Goal: Task Accomplishment & Management: Manage account settings

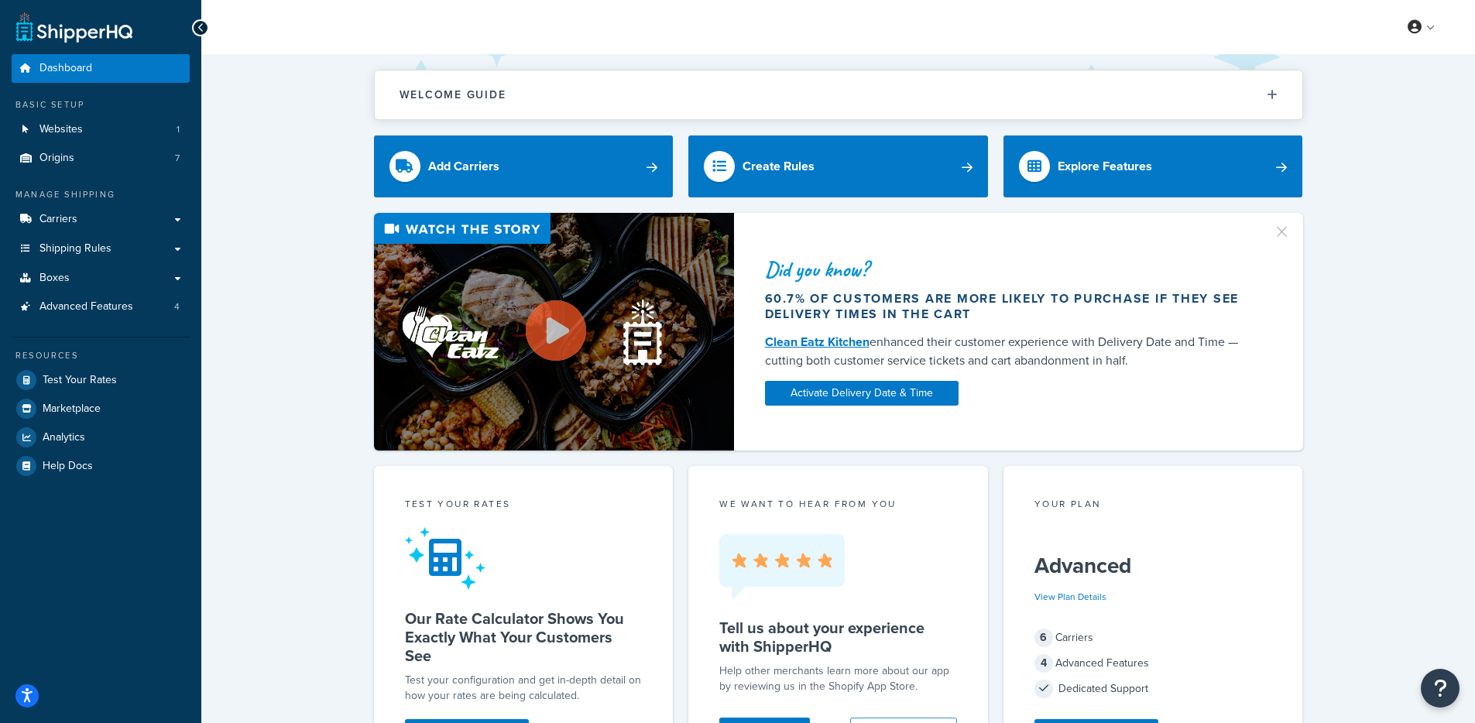
click at [359, 242] on div "Did you know? 60.7% of customers are more likely to purchase if they see delive…" at bounding box center [838, 332] width 1212 height 238
click at [135, 224] on link "Carriers" at bounding box center [101, 219] width 178 height 29
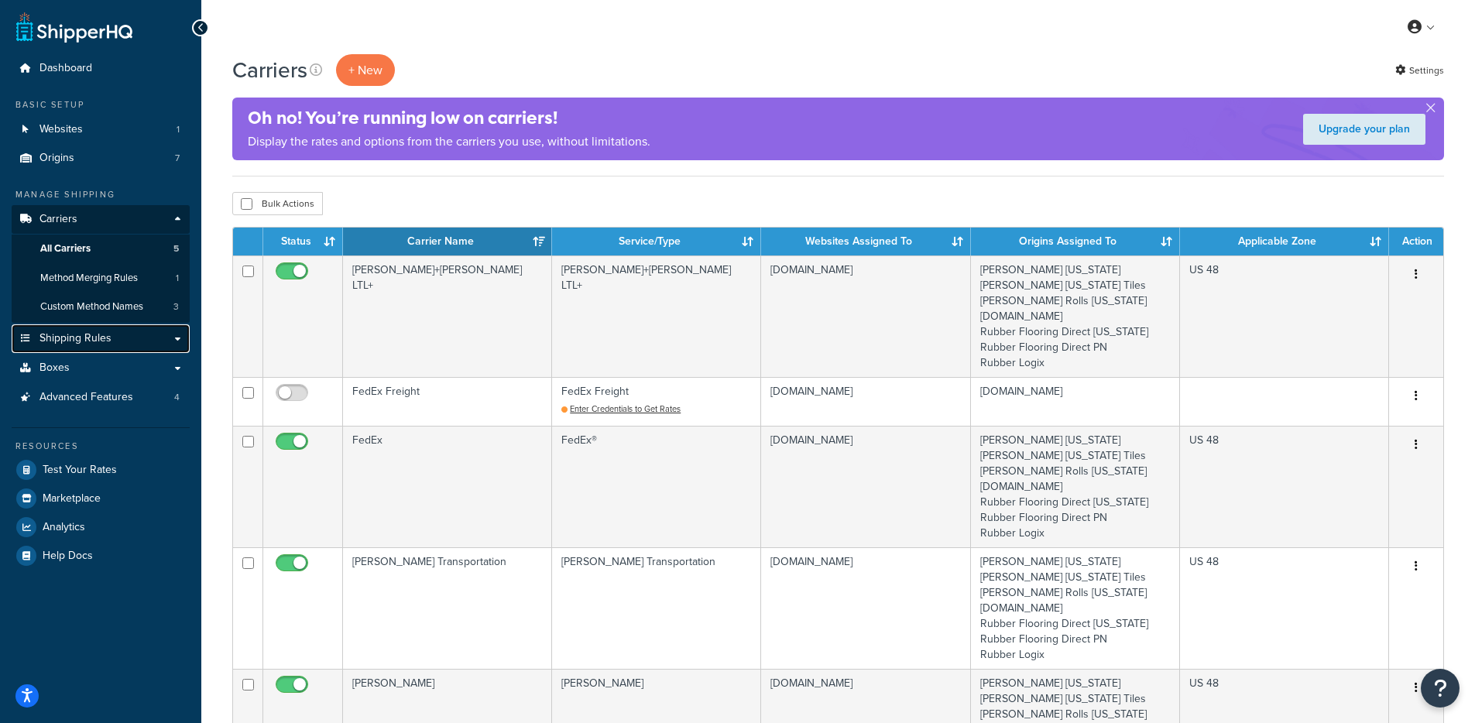
click at [119, 345] on link "Shipping Rules" at bounding box center [101, 339] width 178 height 29
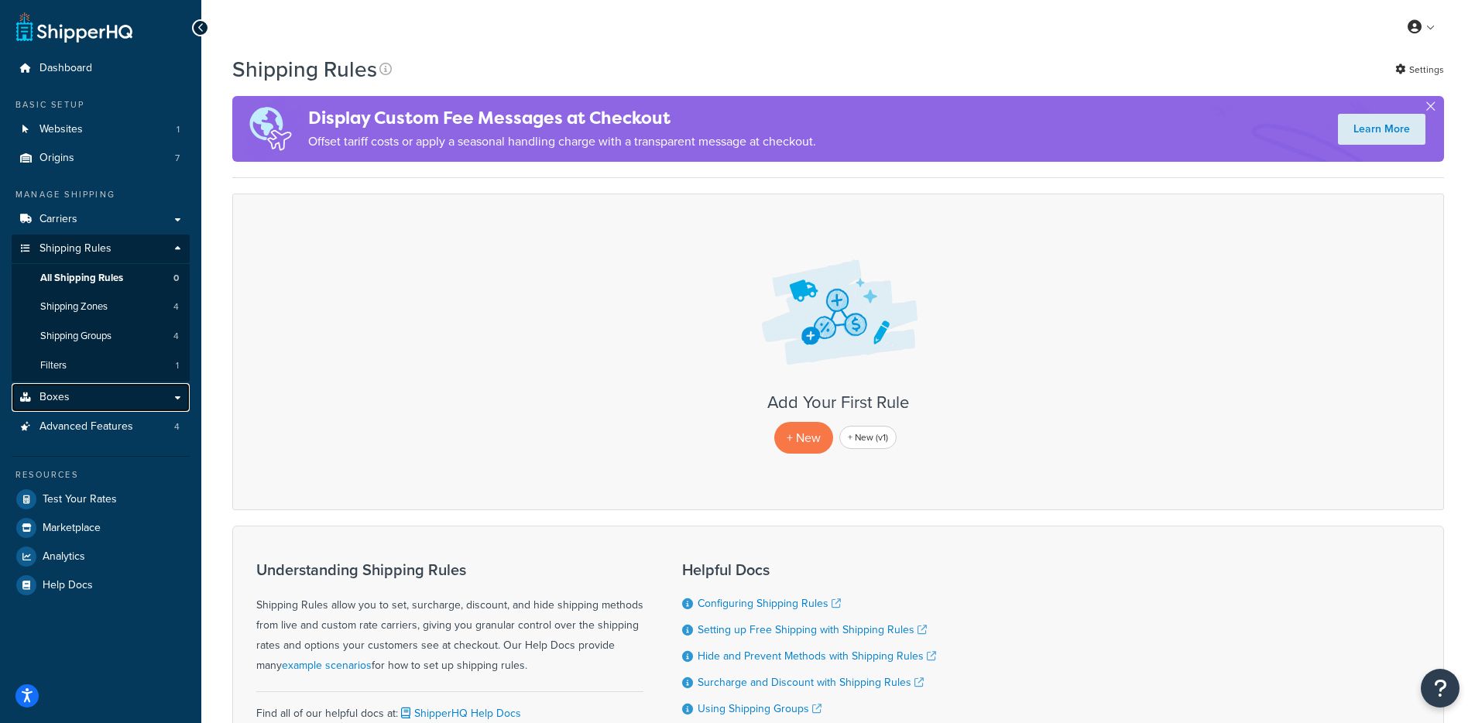
click at [93, 397] on link "Boxes" at bounding box center [101, 397] width 178 height 29
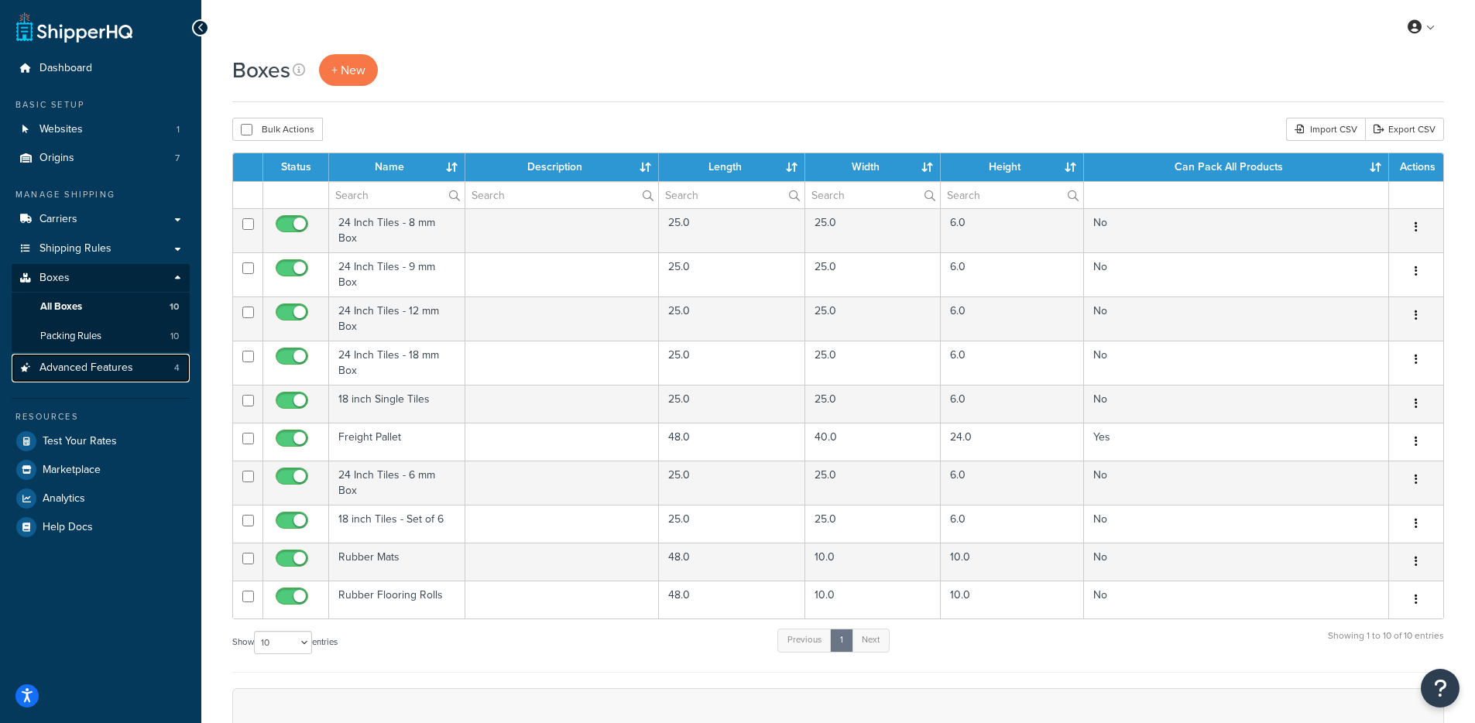
click at [131, 369] on span "Advanced Features" at bounding box center [86, 368] width 94 height 13
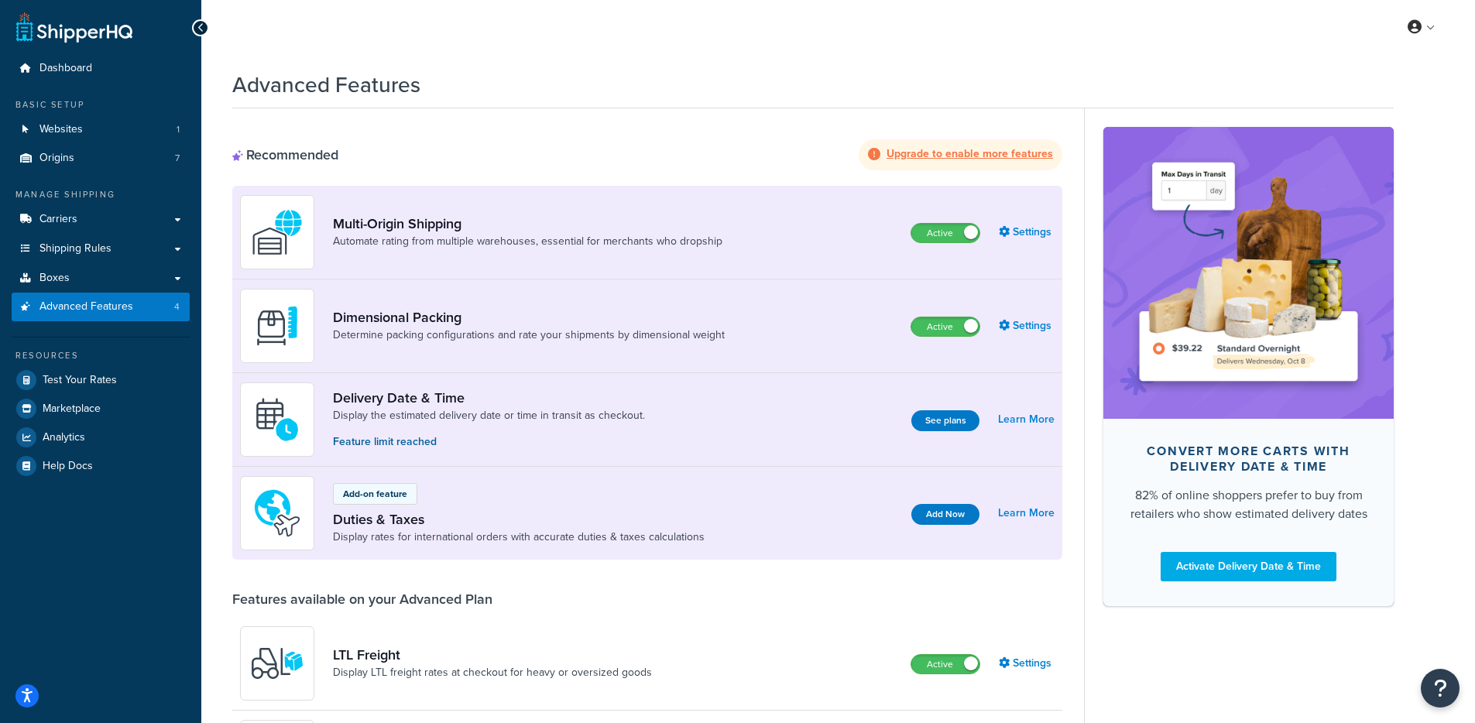
click at [466, 2] on div "My Profile Billing Global Settings Contact Us Logout" at bounding box center [838, 27] width 1274 height 54
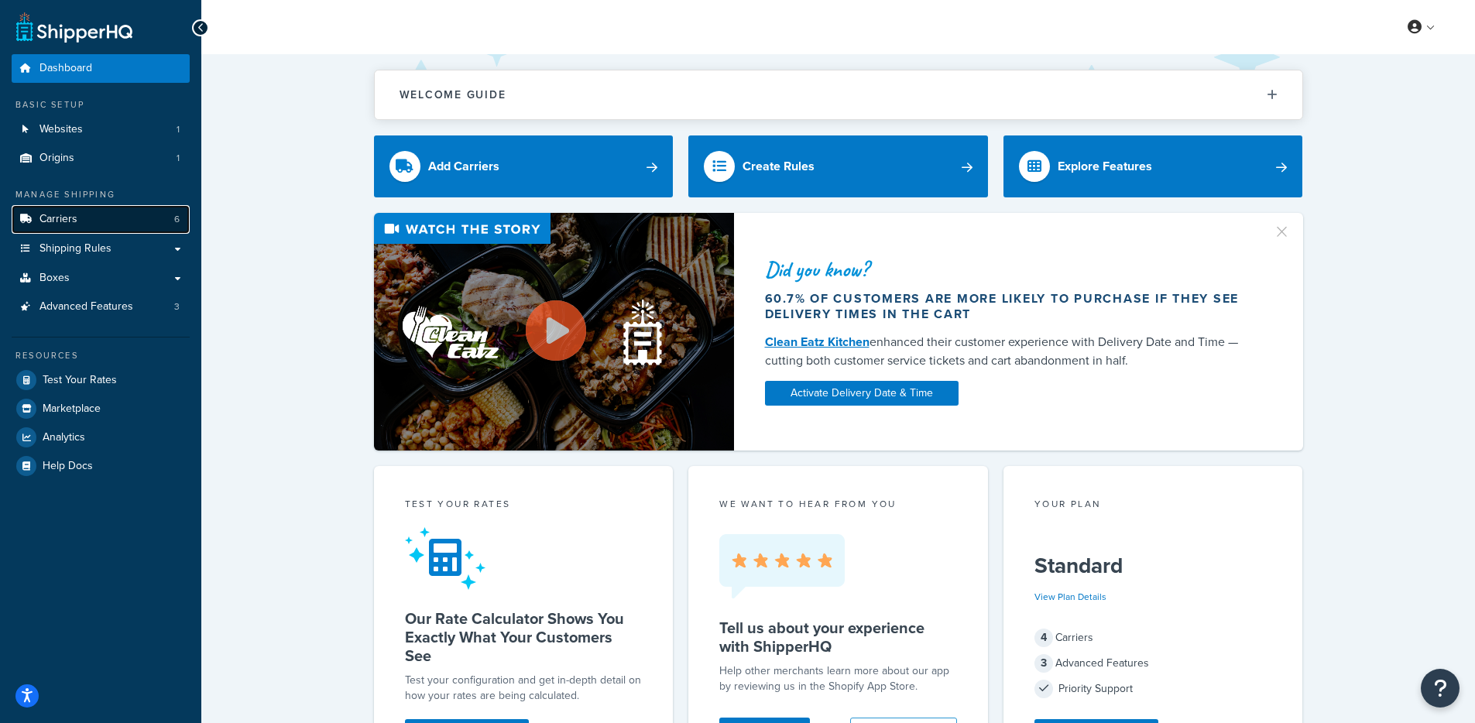
click at [133, 214] on link "Carriers 6" at bounding box center [101, 219] width 178 height 29
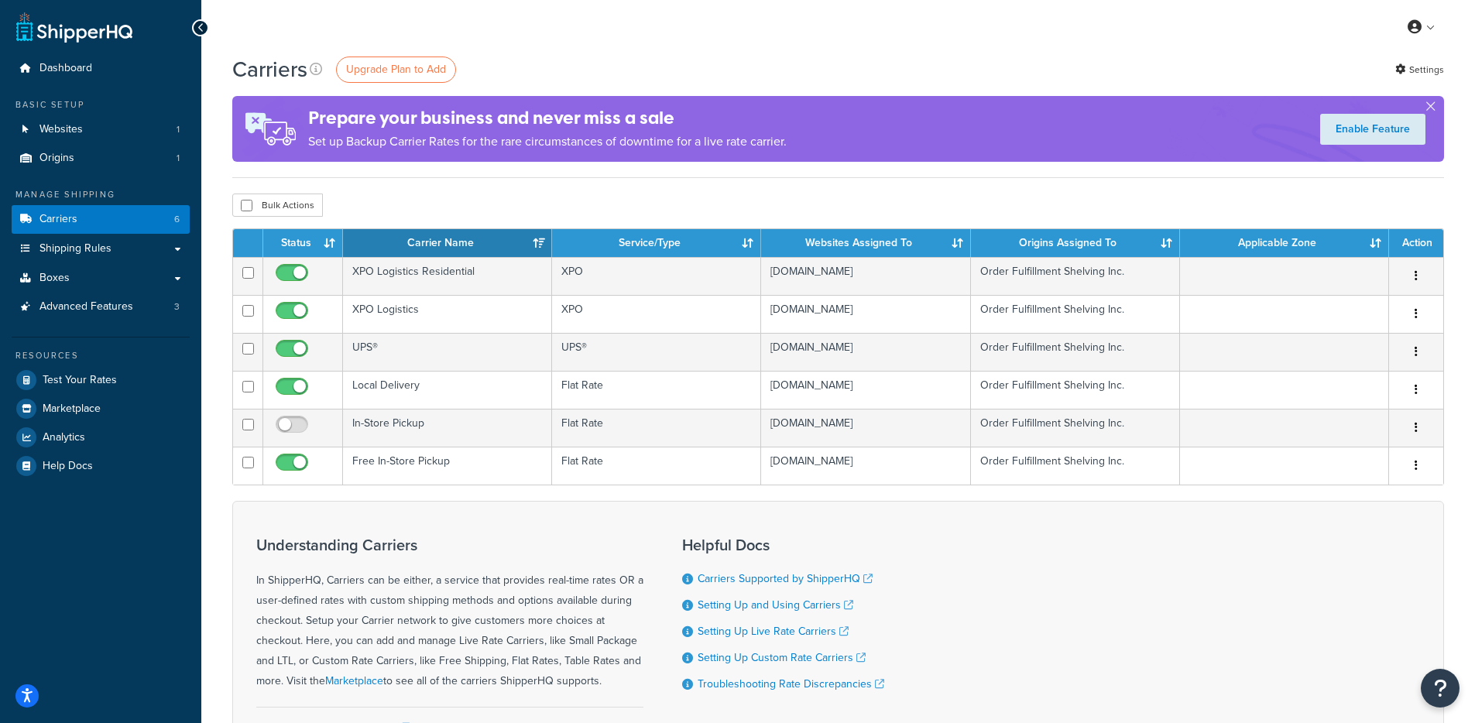
click at [438, 194] on div "Bulk Actions Duplicate Delete" at bounding box center [838, 205] width 1212 height 23
drag, startPoint x: 801, startPoint y: 115, endPoint x: 486, endPoint y: 113, distance: 315.2
click at [486, 111] on div "Prepare your business and never miss a sale Set up Backup Carrier Rates for the…" at bounding box center [838, 129] width 1212 height 66
click at [486, 114] on h4 "Prepare your business and never miss a sale" at bounding box center [547, 118] width 479 height 26
click at [483, 118] on h4 "Prepare your business and never miss a sale" at bounding box center [547, 118] width 479 height 26
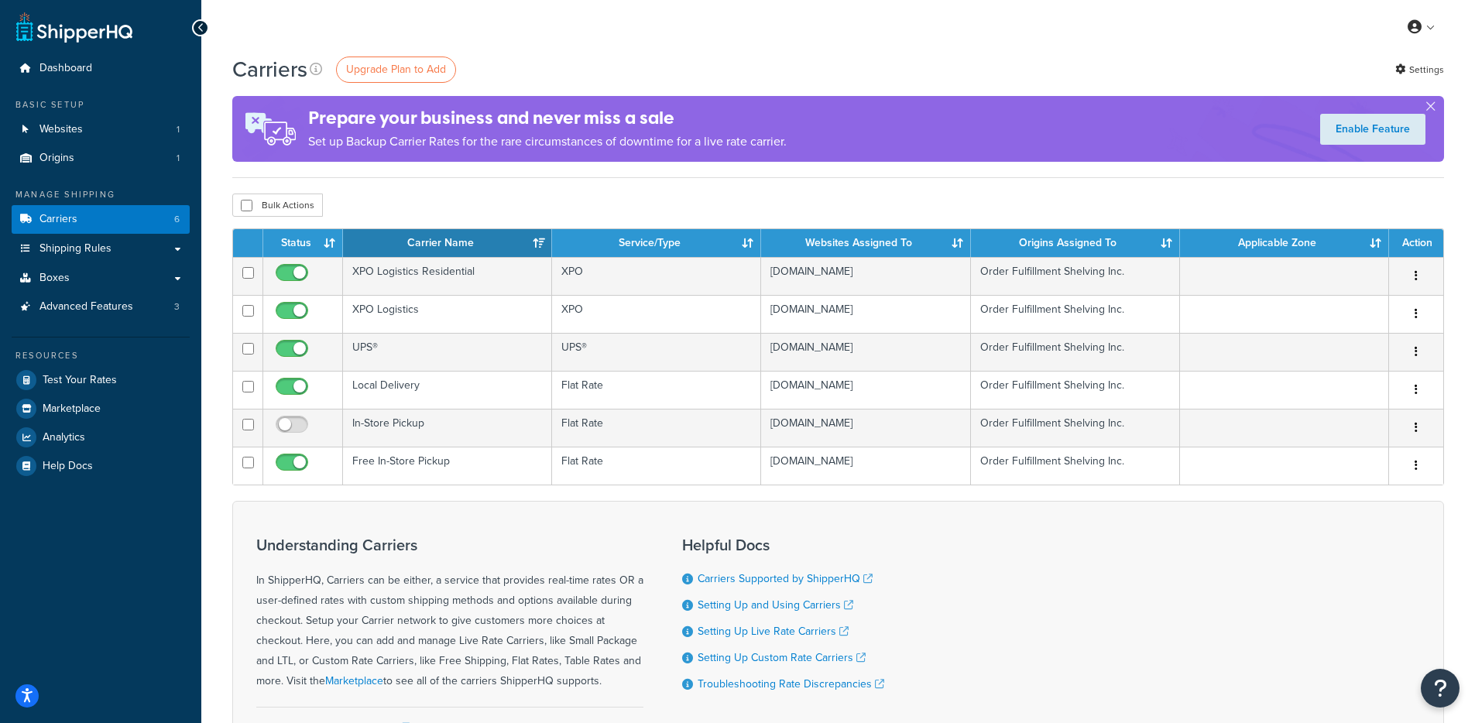
click at [479, 122] on h4 "Prepare your business and never miss a sale" at bounding box center [547, 118] width 479 height 26
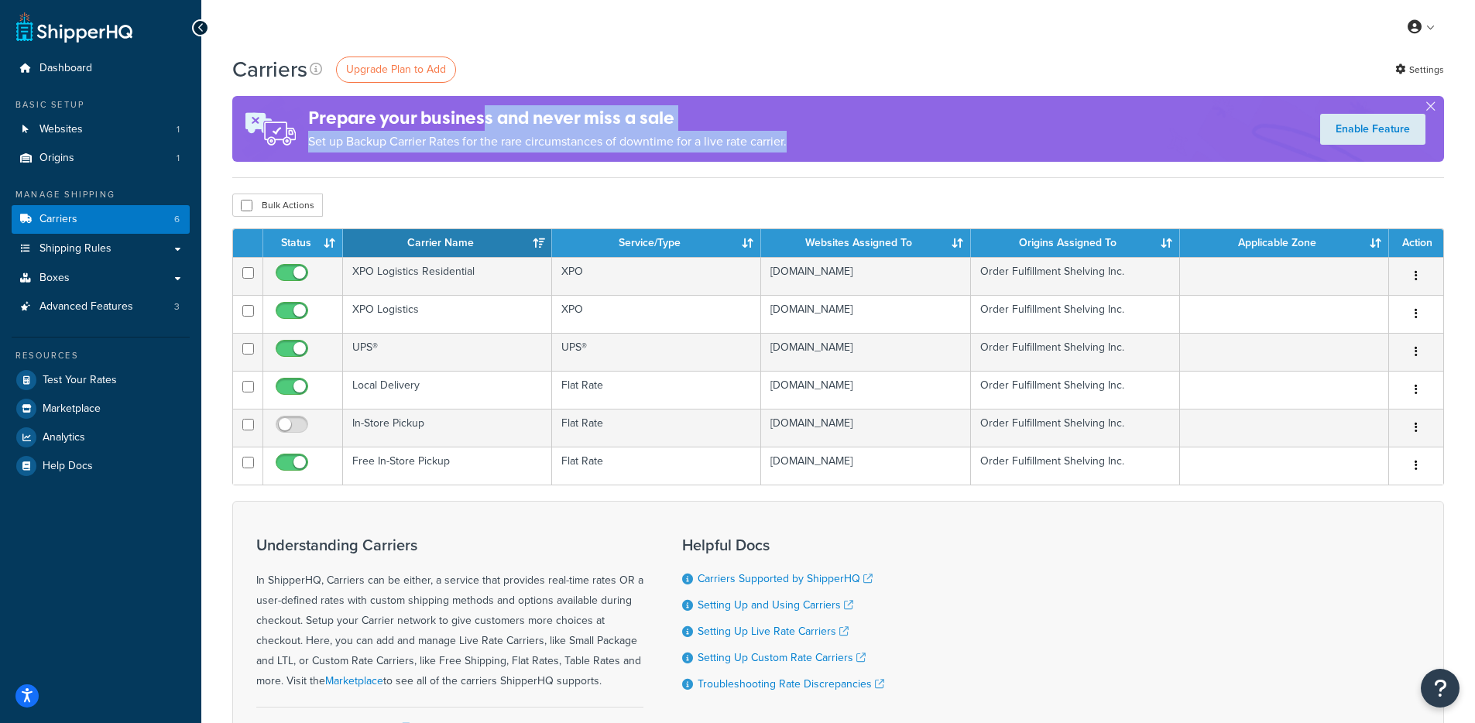
drag, startPoint x: 489, startPoint y: 125, endPoint x: 764, endPoint y: 159, distance: 277.0
click at [739, 158] on div "Prepare your business and never miss a sale Set up Backup Carrier Rates for the…" at bounding box center [547, 129] width 479 height 63
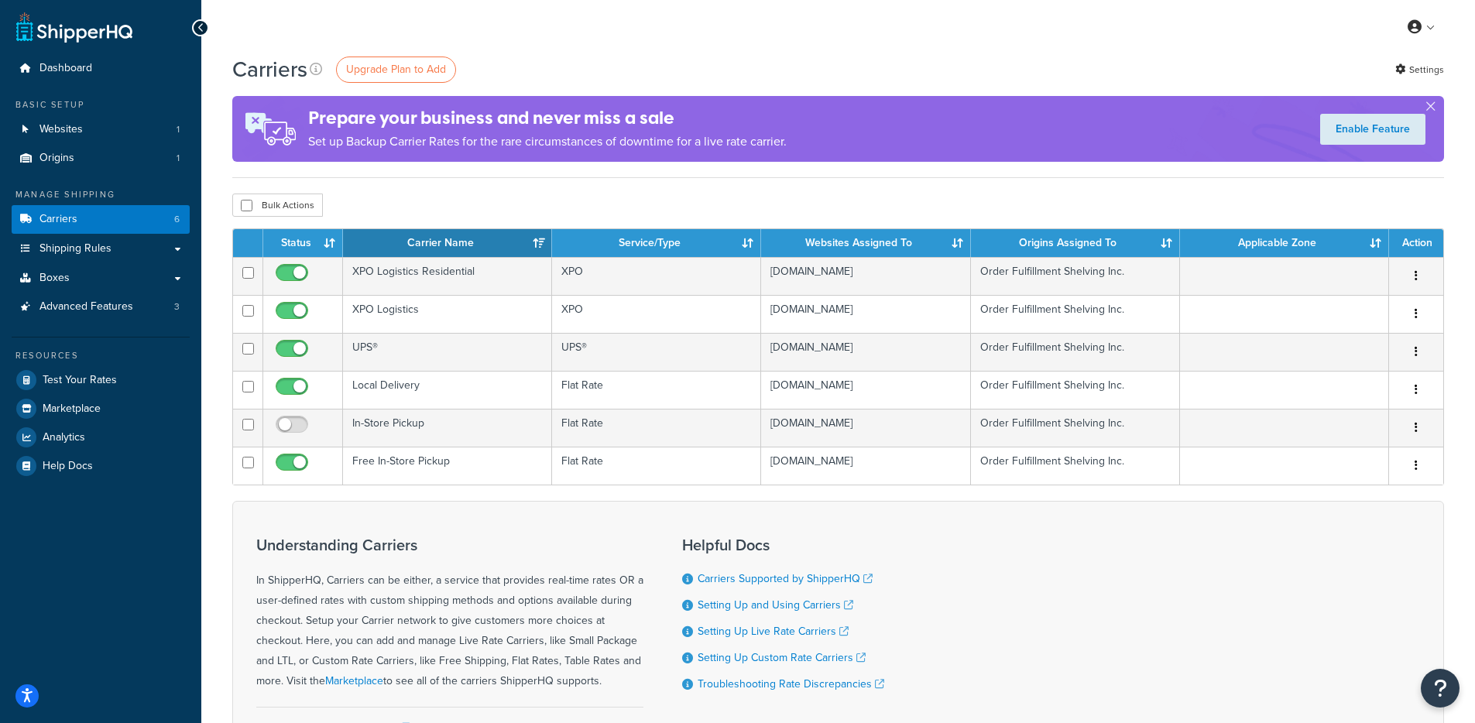
drag, startPoint x: 871, startPoint y: 160, endPoint x: 859, endPoint y: 156, distance: 12.2
click at [871, 160] on div "Prepare your business and never miss a sale Set up Backup Carrier Rates for the…" at bounding box center [838, 129] width 1212 height 66
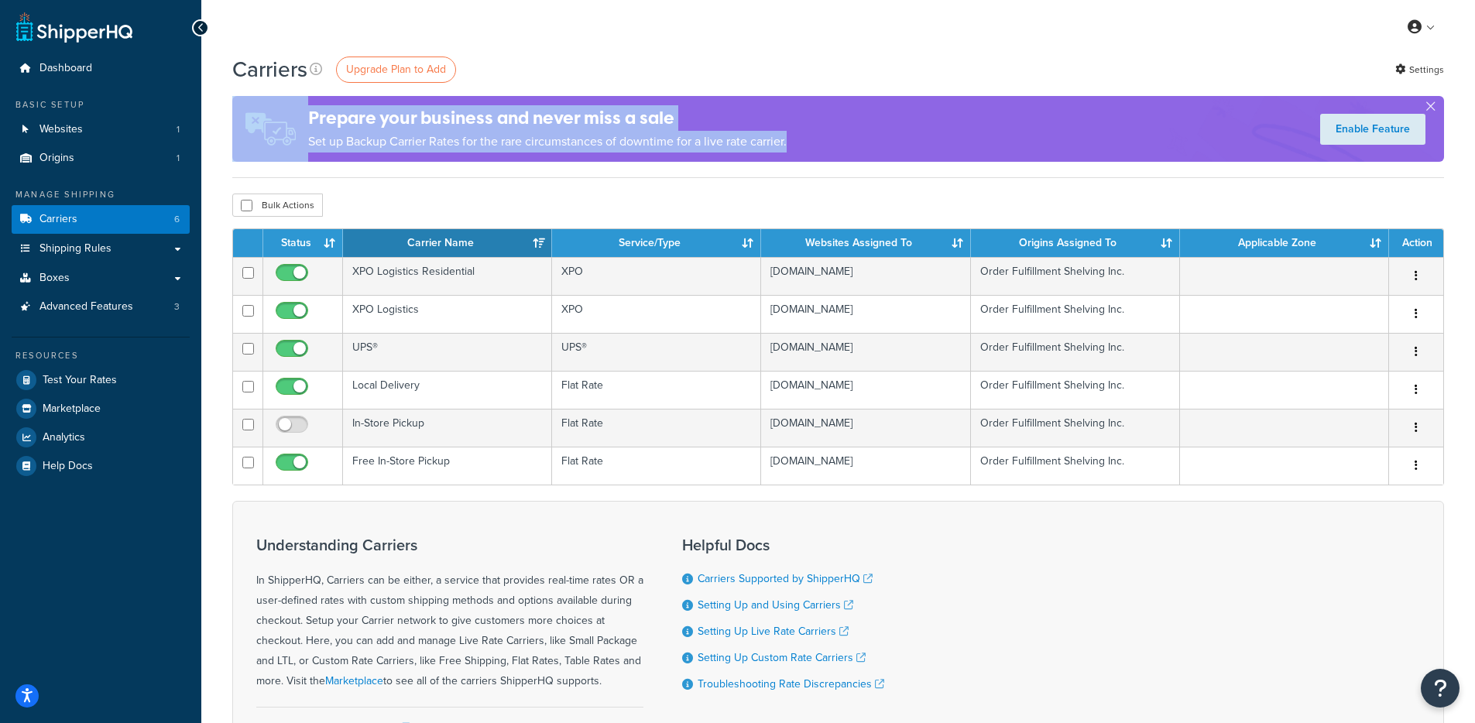
drag, startPoint x: 859, startPoint y: 156, endPoint x: 289, endPoint y: 126, distance: 570.8
click at [289, 126] on div "Prepare your business and never miss a sale Set up Backup Carrier Rates for the…" at bounding box center [838, 129] width 1212 height 66
click at [309, 121] on h4 "Prepare your business and never miss a sale" at bounding box center [547, 118] width 479 height 26
drag, startPoint x: 309, startPoint y: 121, endPoint x: 857, endPoint y: 146, distance: 548.9
click at [857, 146] on div "Prepare your business and never miss a sale Set up Backup Carrier Rates for the…" at bounding box center [838, 129] width 1212 height 66
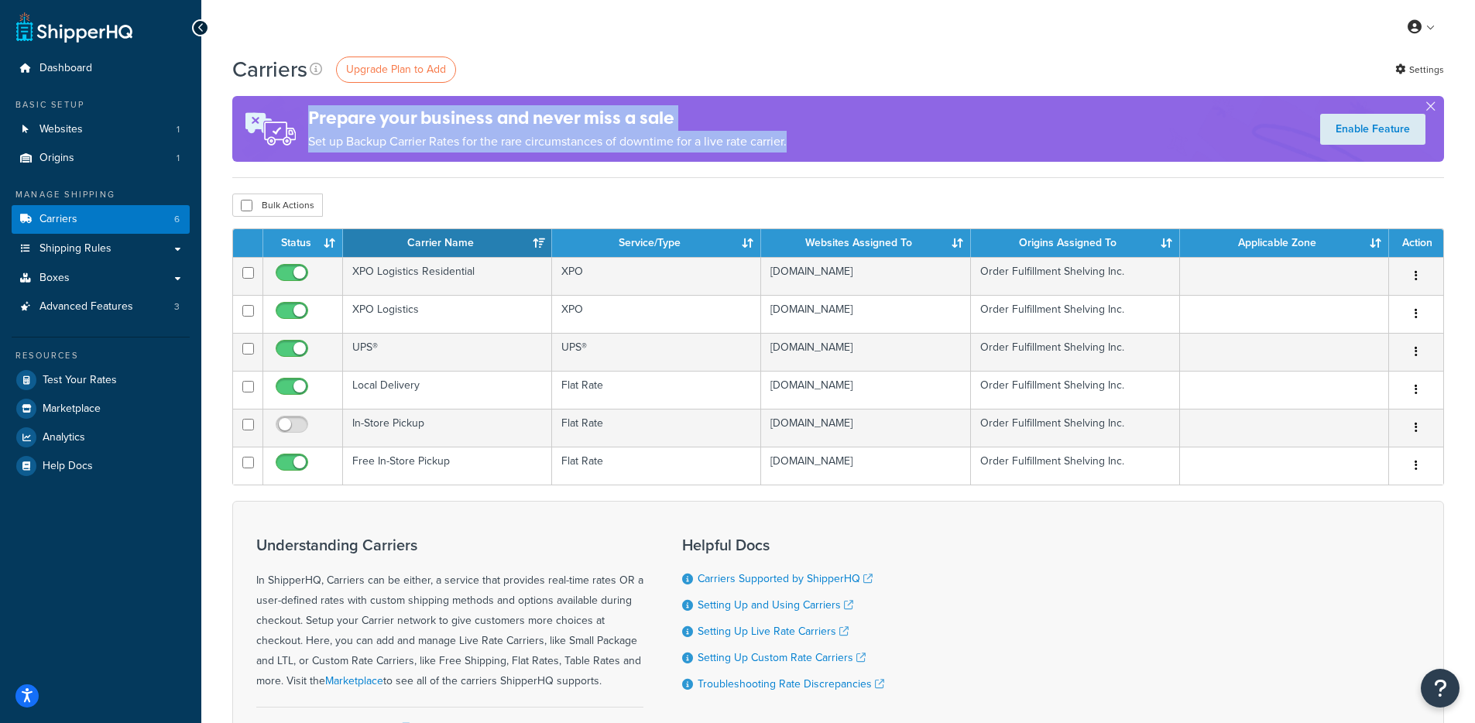
click at [857, 146] on div "Prepare your business and never miss a sale Set up Backup Carrier Rates for the…" at bounding box center [838, 129] width 1212 height 66
drag, startPoint x: 472, startPoint y: 128, endPoint x: 289, endPoint y: 122, distance: 182.9
click at [239, 126] on div "Prepare your business and never miss a sale Set up Backup Carrier Rates for the…" at bounding box center [838, 129] width 1212 height 66
click at [289, 122] on img at bounding box center [270, 129] width 76 height 66
click at [298, 118] on img at bounding box center [270, 129] width 76 height 66
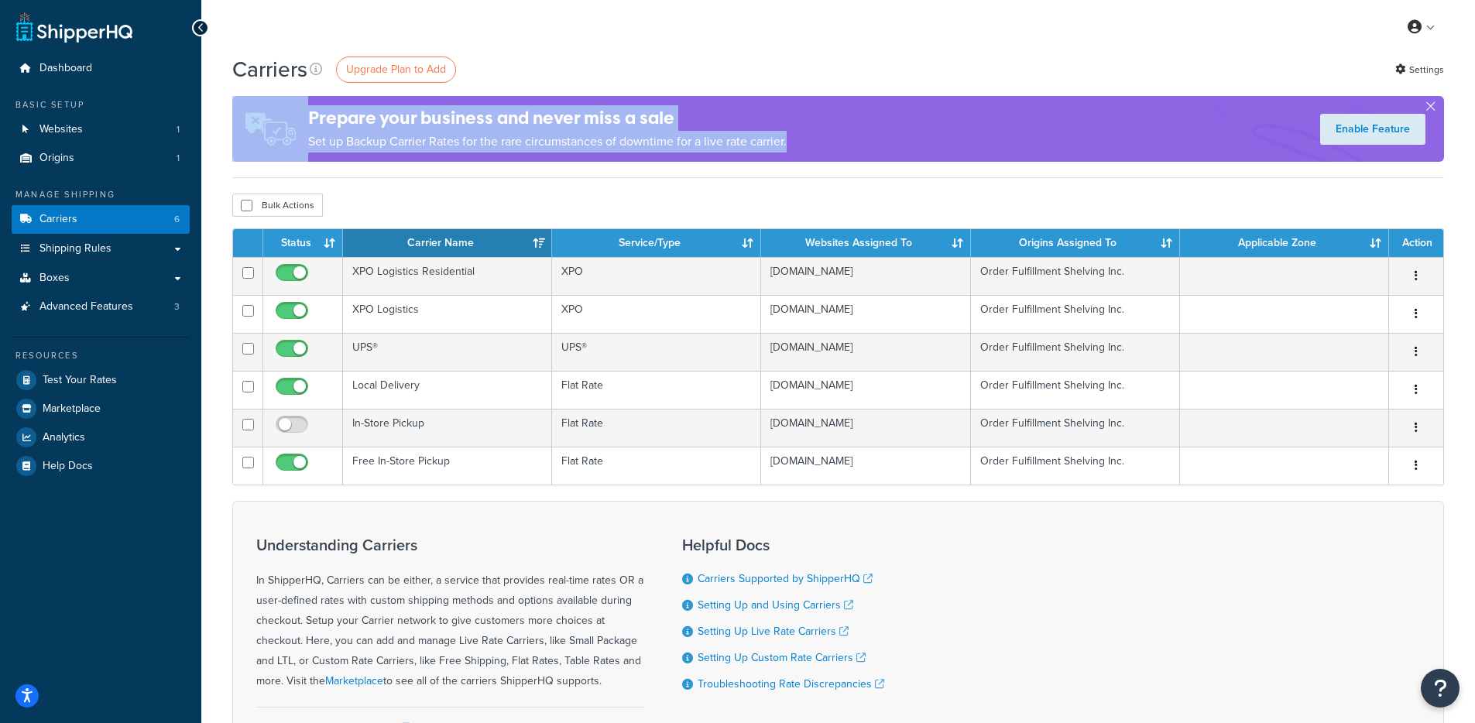
click at [307, 118] on img at bounding box center [270, 129] width 76 height 66
click at [309, 117] on h4 "Prepare your business and never miss a sale" at bounding box center [547, 118] width 479 height 26
drag, startPoint x: 313, startPoint y: 116, endPoint x: 837, endPoint y: 136, distance: 524.7
click at [837, 136] on div "Prepare your business and never miss a sale Set up Backup Carrier Rates for the…" at bounding box center [838, 129] width 1212 height 66
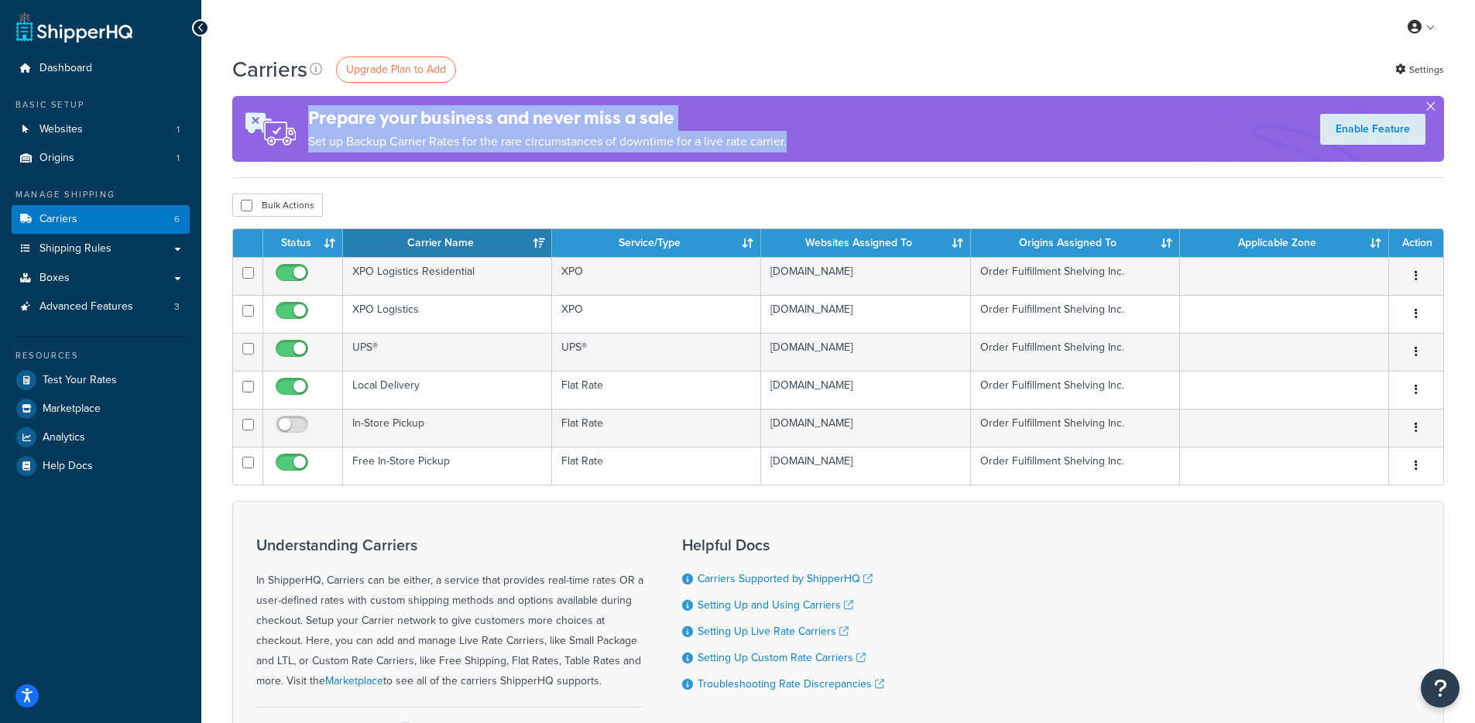
drag, startPoint x: 837, startPoint y: 136, endPoint x: 338, endPoint y: 117, distance: 499.1
click at [339, 116] on div "Prepare your business and never miss a sale Set up Backup Carrier Rates for the…" at bounding box center [838, 129] width 1212 height 66
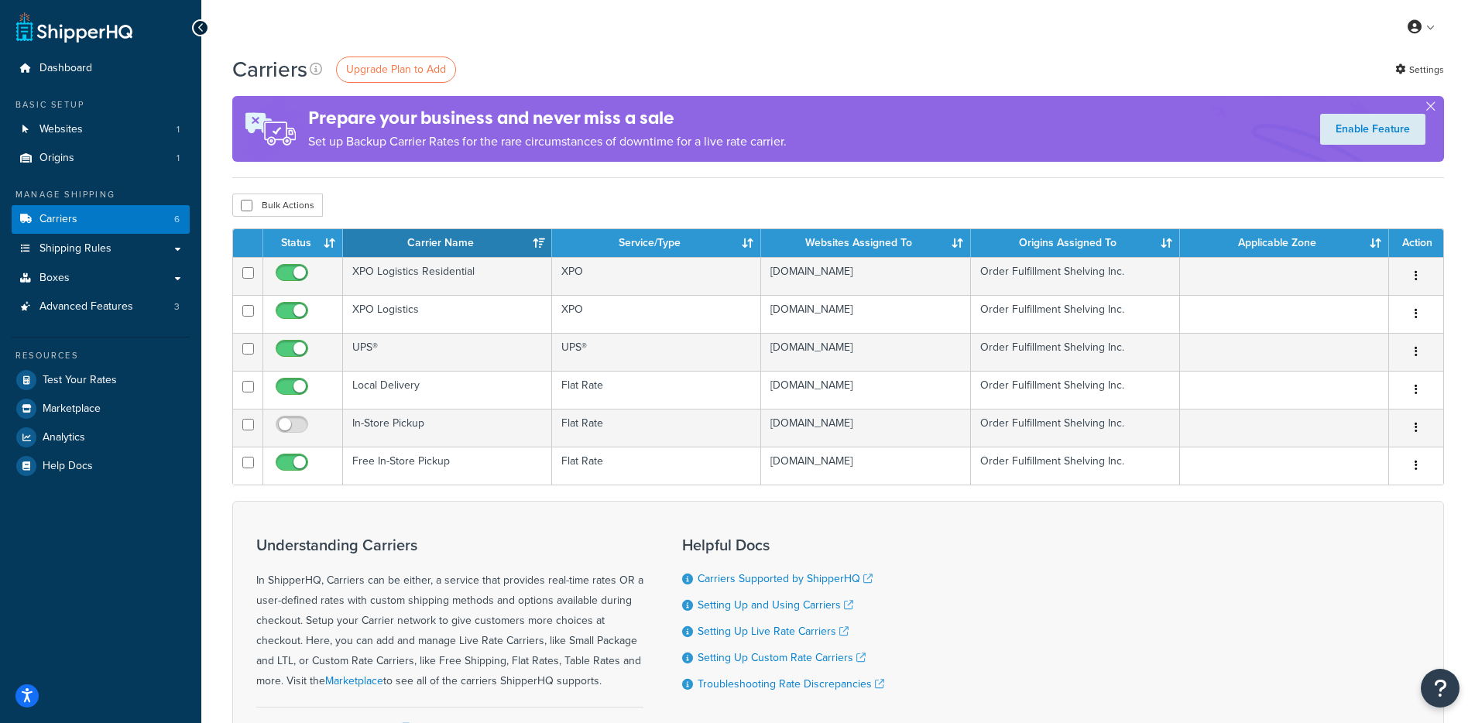
click at [338, 117] on h4 "Prepare your business and never miss a sale" at bounding box center [547, 118] width 479 height 26
click at [809, 125] on div "Prepare your business and never miss a sale Set up Backup Carrier Rates for the…" at bounding box center [838, 129] width 1212 height 66
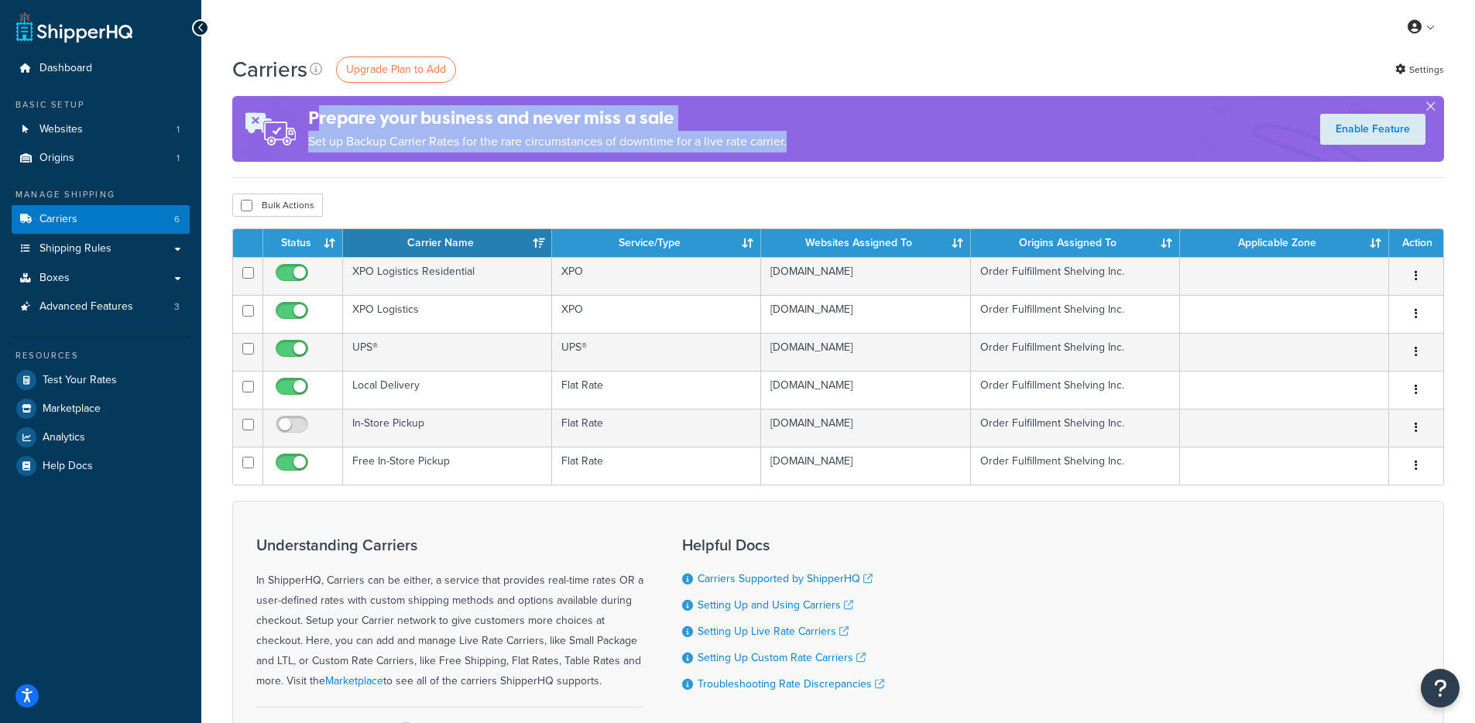
drag, startPoint x: 375, startPoint y: 116, endPoint x: 320, endPoint y: 114, distance: 55.0
click at [320, 114] on div "Prepare your business and never miss a sale Set up Backup Carrier Rates for the…" at bounding box center [838, 129] width 1212 height 66
click at [320, 115] on h4 "Prepare your business and never miss a sale" at bounding box center [547, 118] width 479 height 26
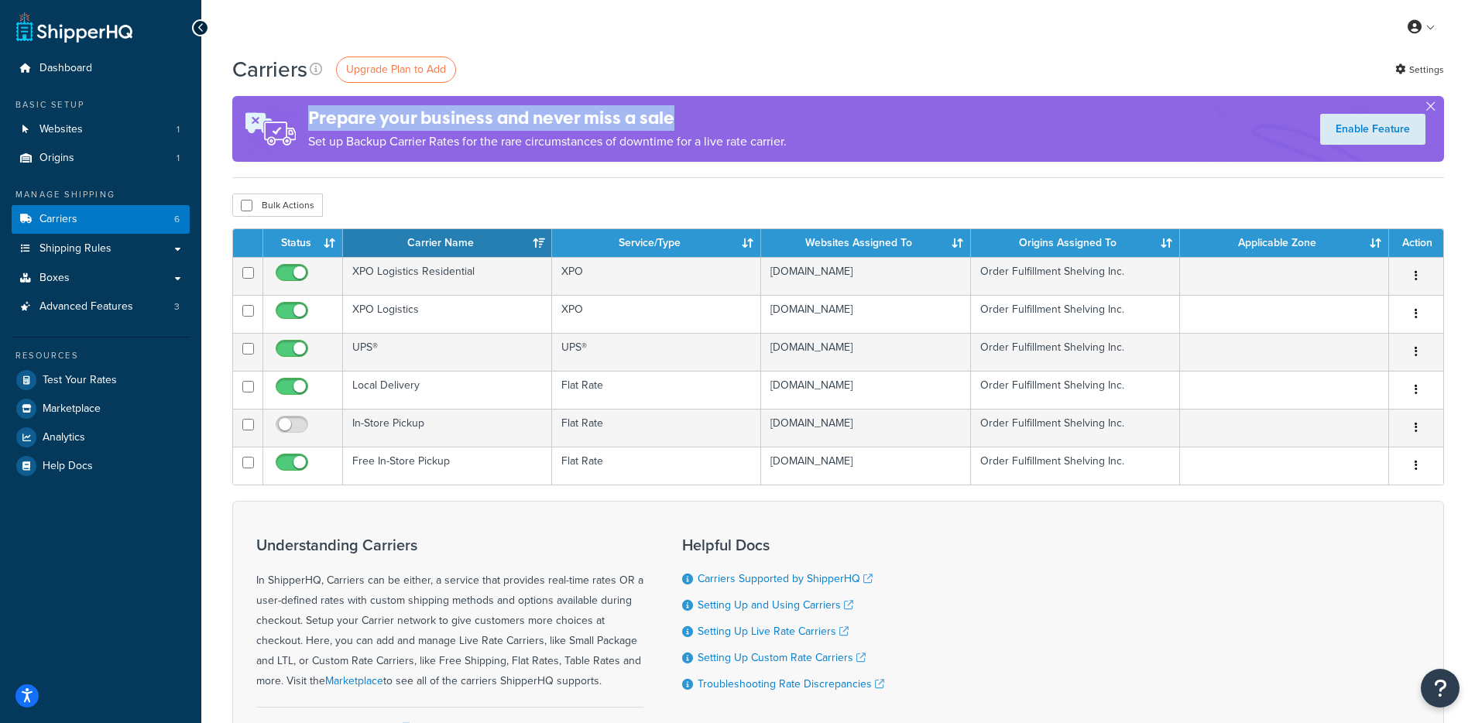
drag, startPoint x: 312, startPoint y: 116, endPoint x: 884, endPoint y: 133, distance: 571.8
click at [884, 132] on div "Prepare your business and never miss a sale Set up Backup Carrier Rates for the…" at bounding box center [838, 129] width 1212 height 66
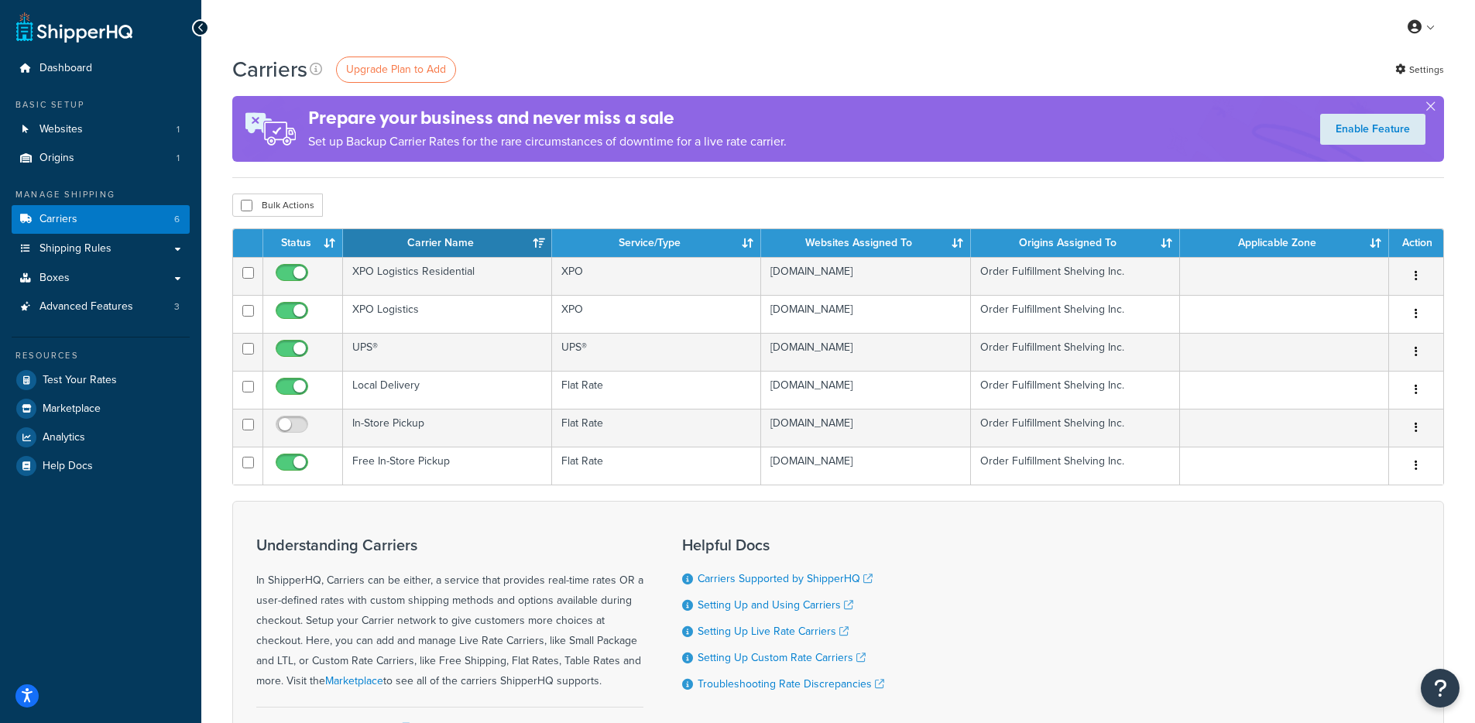
click at [867, 136] on div "Prepare your business and never miss a sale Set up Backup Carrier Rates for the…" at bounding box center [838, 129] width 1212 height 66
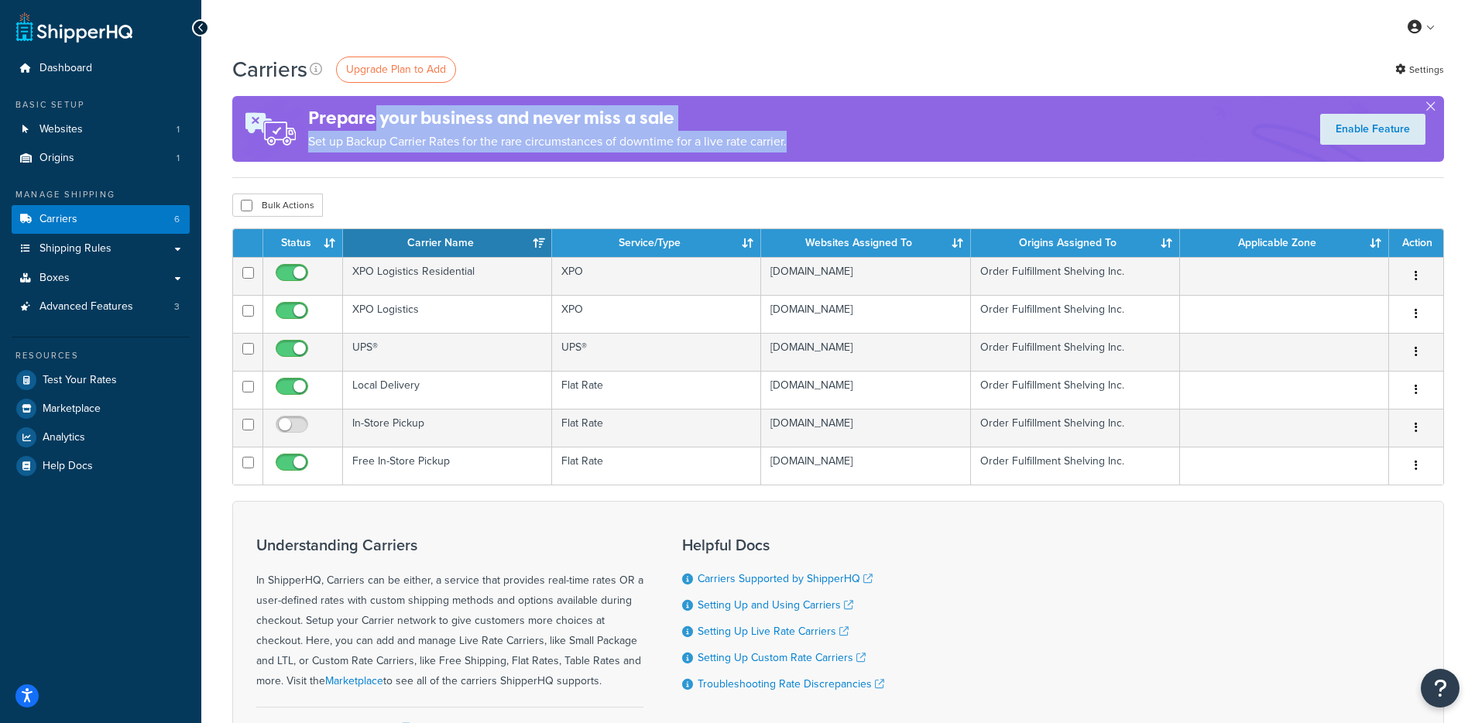
drag, startPoint x: 866, startPoint y: 136, endPoint x: 373, endPoint y: 128, distance: 493.4
click at [373, 128] on div "Prepare your business and never miss a sale Set up Backup Carrier Rates for the…" at bounding box center [838, 129] width 1212 height 66
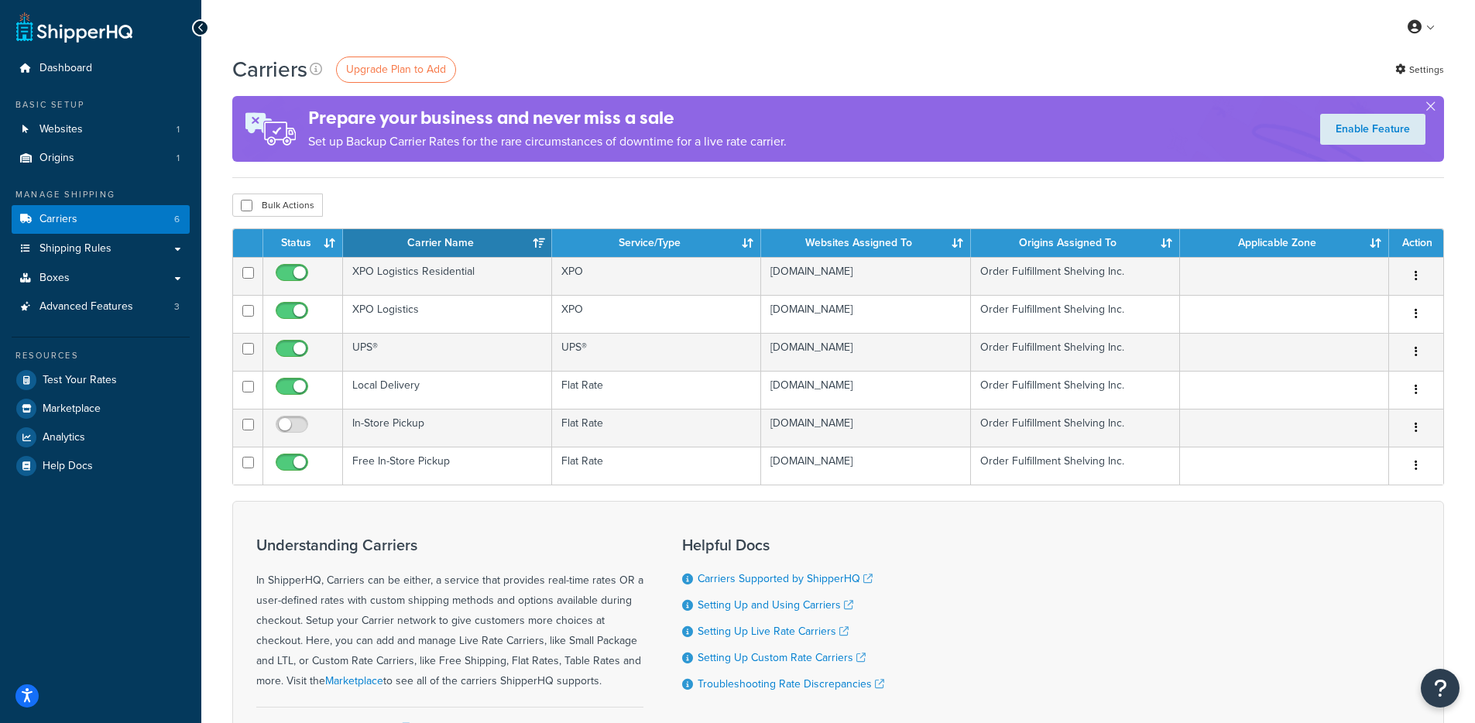
click at [372, 131] on p "Set up Backup Carrier Rates for the rare circumstances of downtime for a live r…" at bounding box center [547, 142] width 479 height 22
drag, startPoint x: 665, startPoint y: 119, endPoint x: 702, endPoint y: 145, distance: 45.1
click at [665, 121] on h4 "Prepare your business and never miss a sale" at bounding box center [547, 118] width 479 height 26
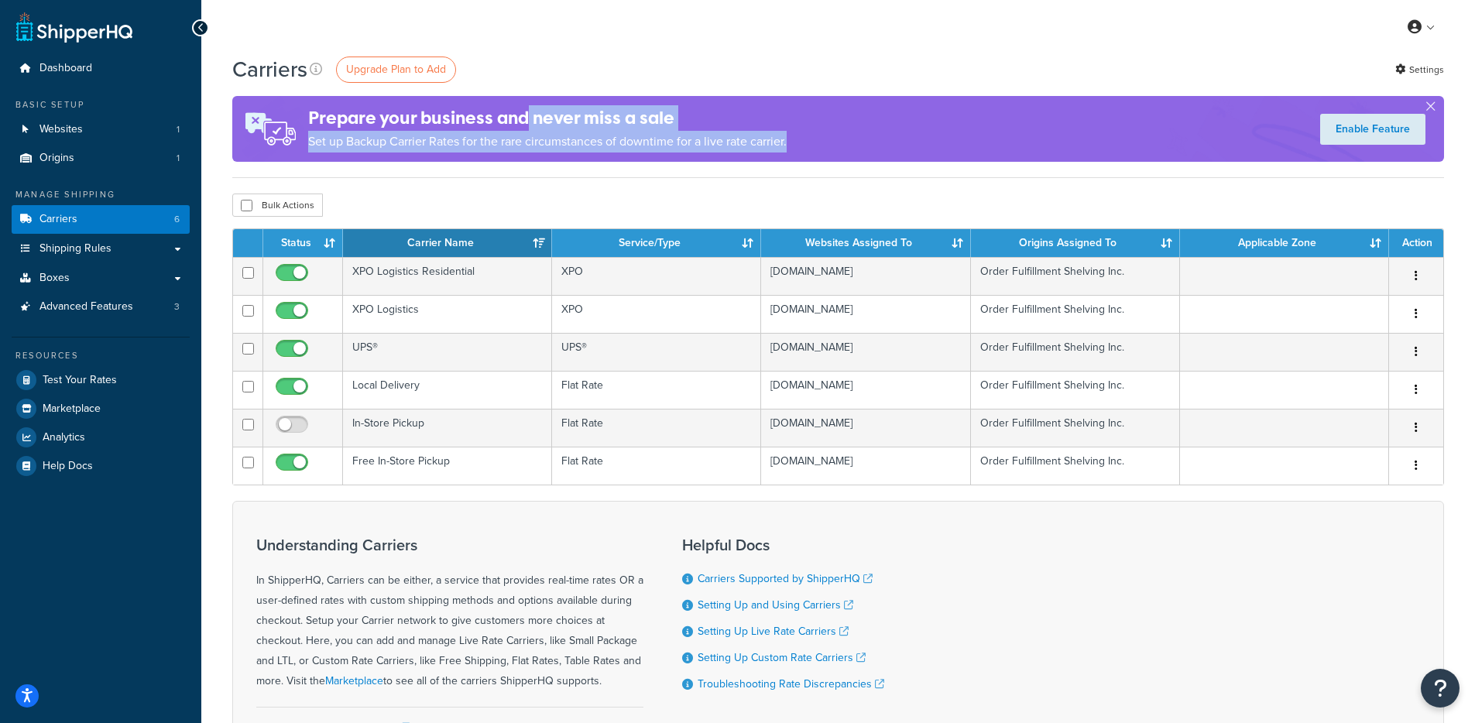
drag, startPoint x: 766, startPoint y: 155, endPoint x: 531, endPoint y: 116, distance: 238.6
click at [531, 116] on div "Prepare your business and never miss a sale Set up Backup Carrier Rates for the…" at bounding box center [547, 129] width 479 height 63
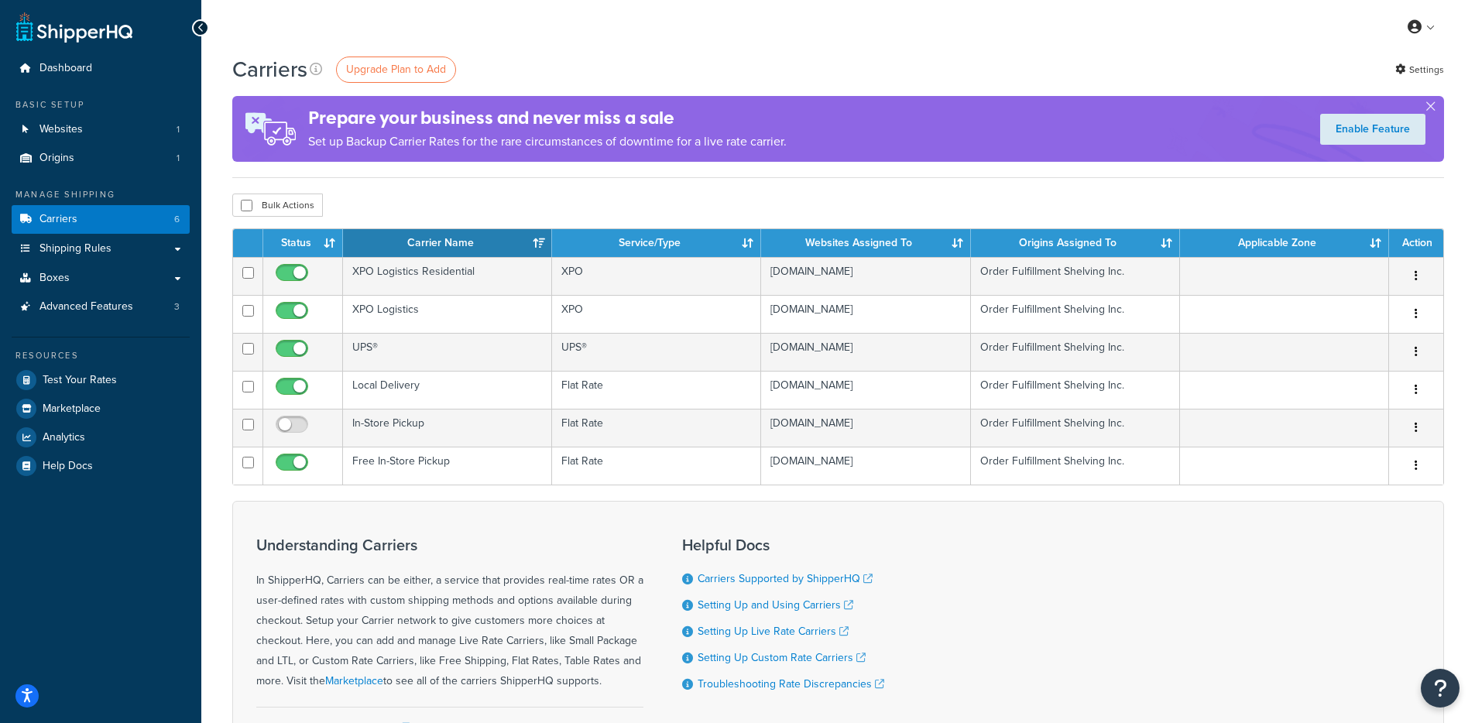
click at [531, 117] on h4 "Prepare your business and never miss a sale" at bounding box center [547, 118] width 479 height 26
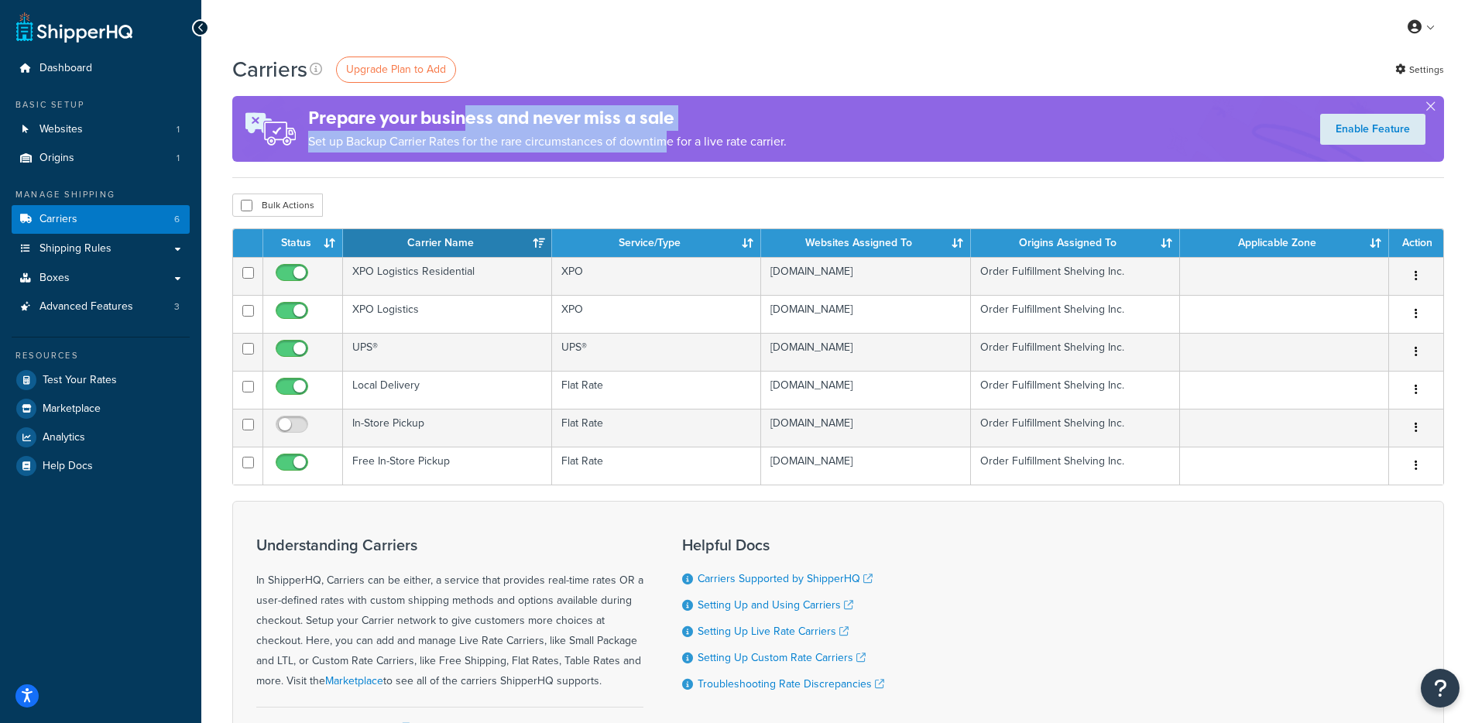
drag, startPoint x: 568, startPoint y: 127, endPoint x: 667, endPoint y: 138, distance: 99.0
click at [667, 138] on div "Prepare your business and never miss a sale Set up Backup Carrier Rates for the…" at bounding box center [547, 129] width 479 height 63
click at [667, 138] on p "Set up Backup Carrier Rates for the rare circumstances of downtime for a live r…" at bounding box center [547, 142] width 479 height 22
drag, startPoint x: 745, startPoint y: 131, endPoint x: 522, endPoint y: 105, distance: 224.6
click at [522, 105] on div "Prepare your business and never miss a sale Set up Backup Carrier Rates for the…" at bounding box center [547, 129] width 479 height 63
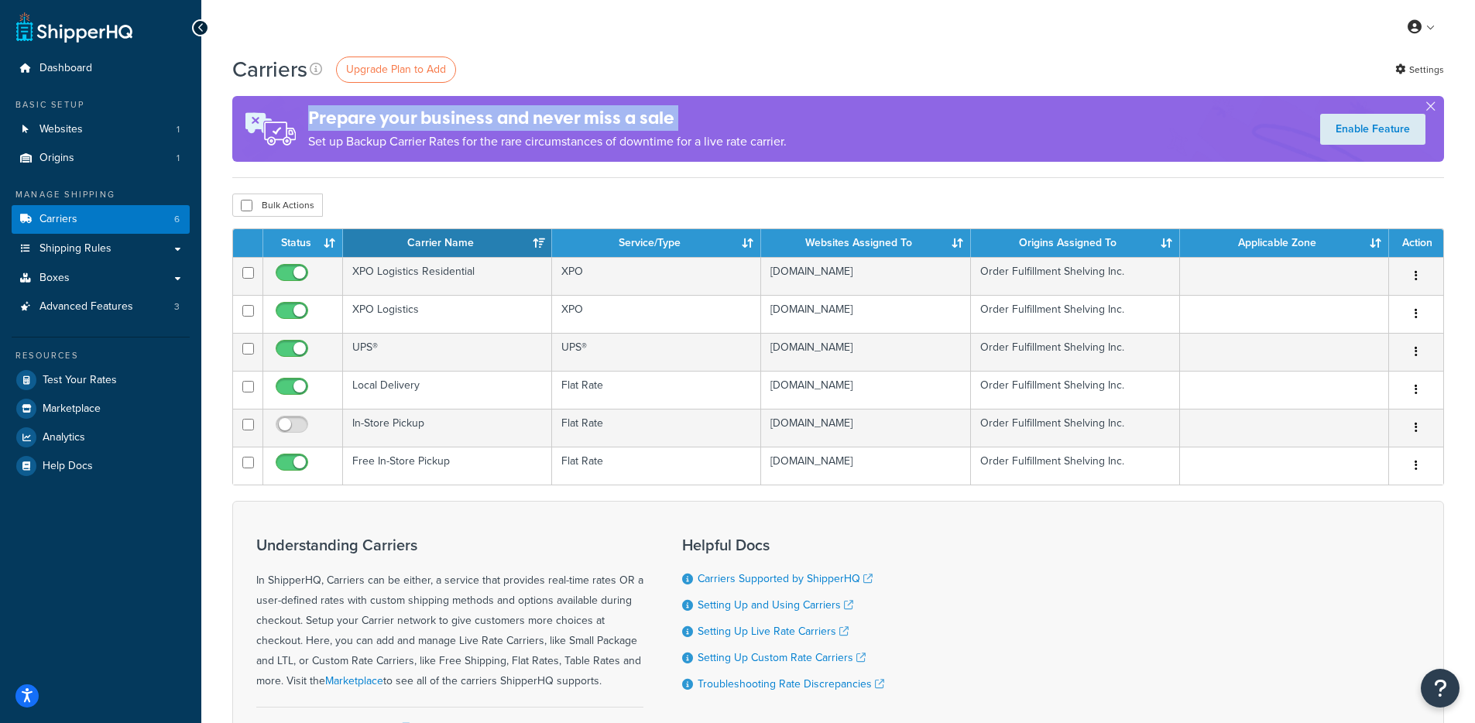
click at [522, 107] on h4 "Prepare your business and never miss a sale" at bounding box center [547, 118] width 479 height 26
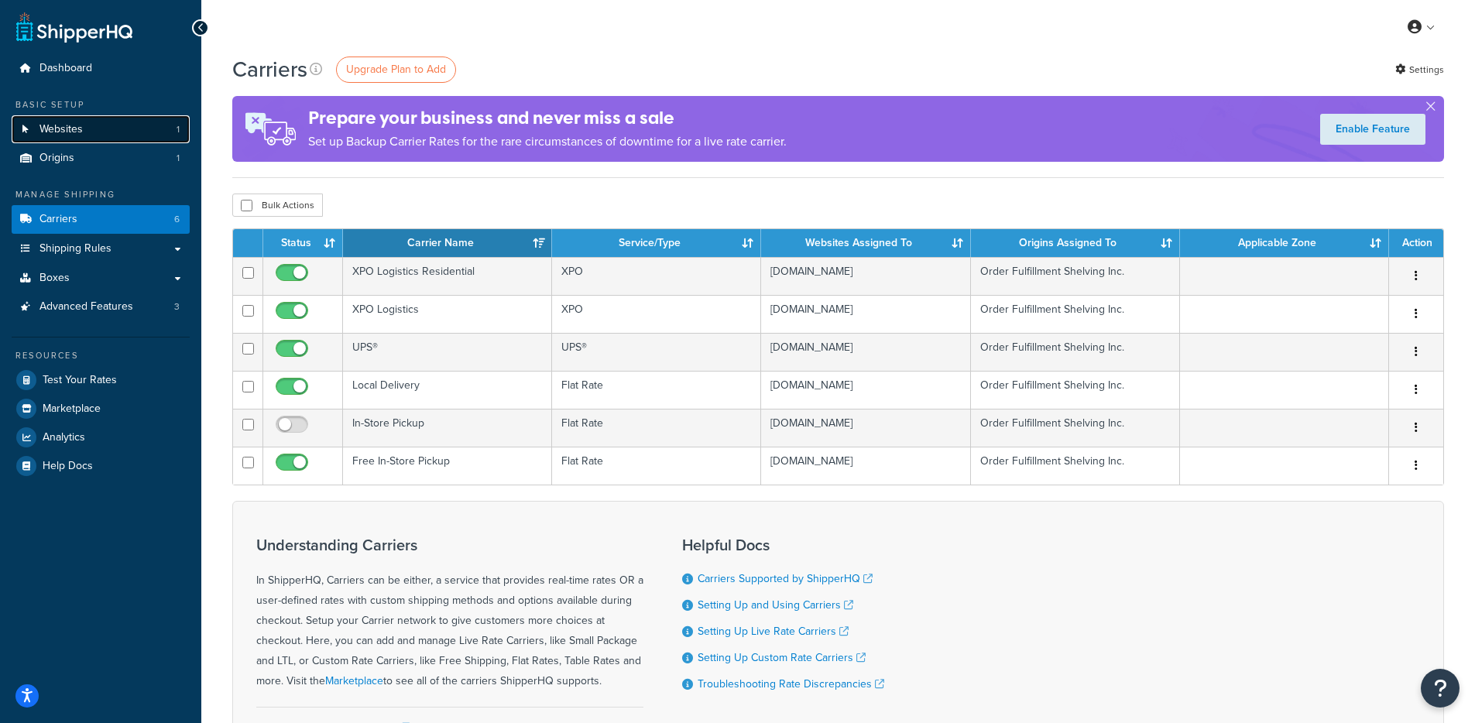
click at [140, 123] on link "Websites 1" at bounding box center [101, 129] width 178 height 29
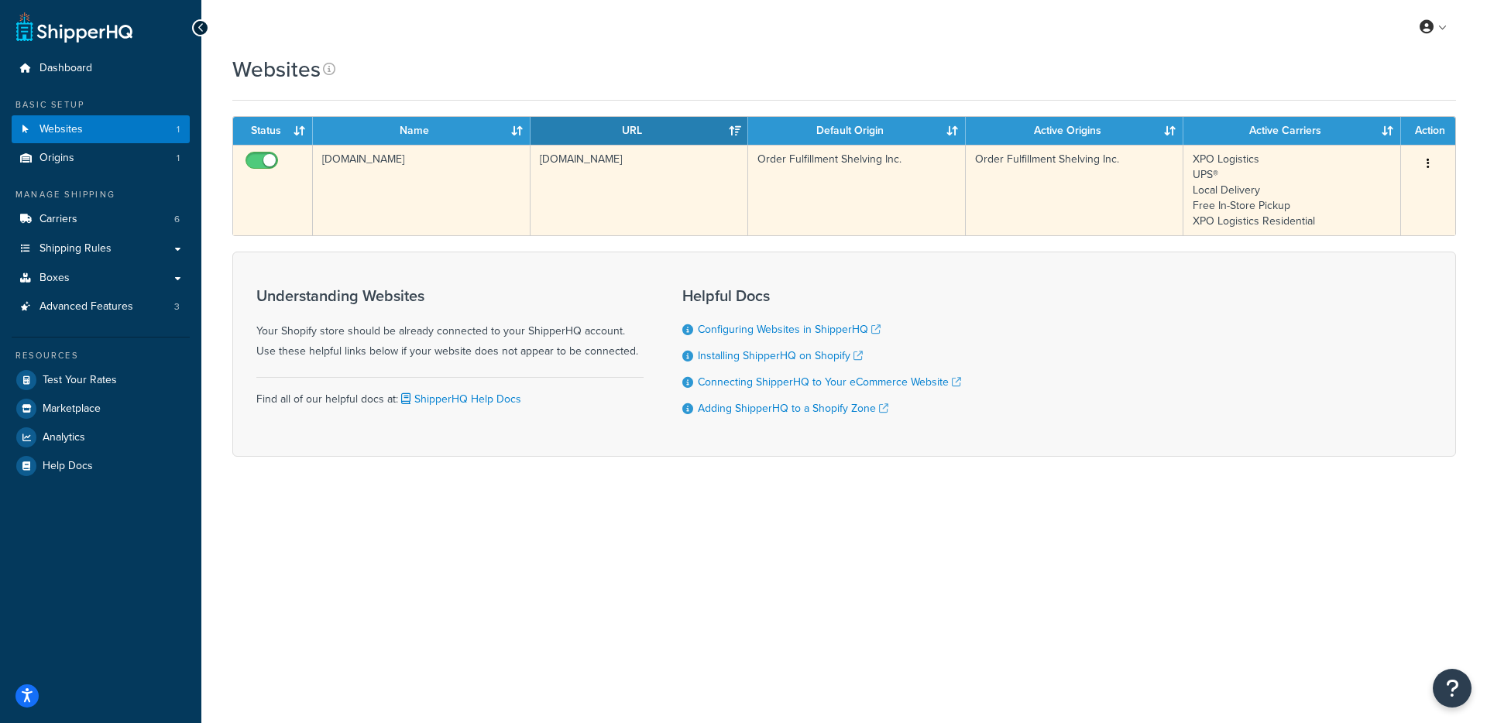
click at [513, 187] on td "[DOMAIN_NAME]" at bounding box center [422, 190] width 218 height 91
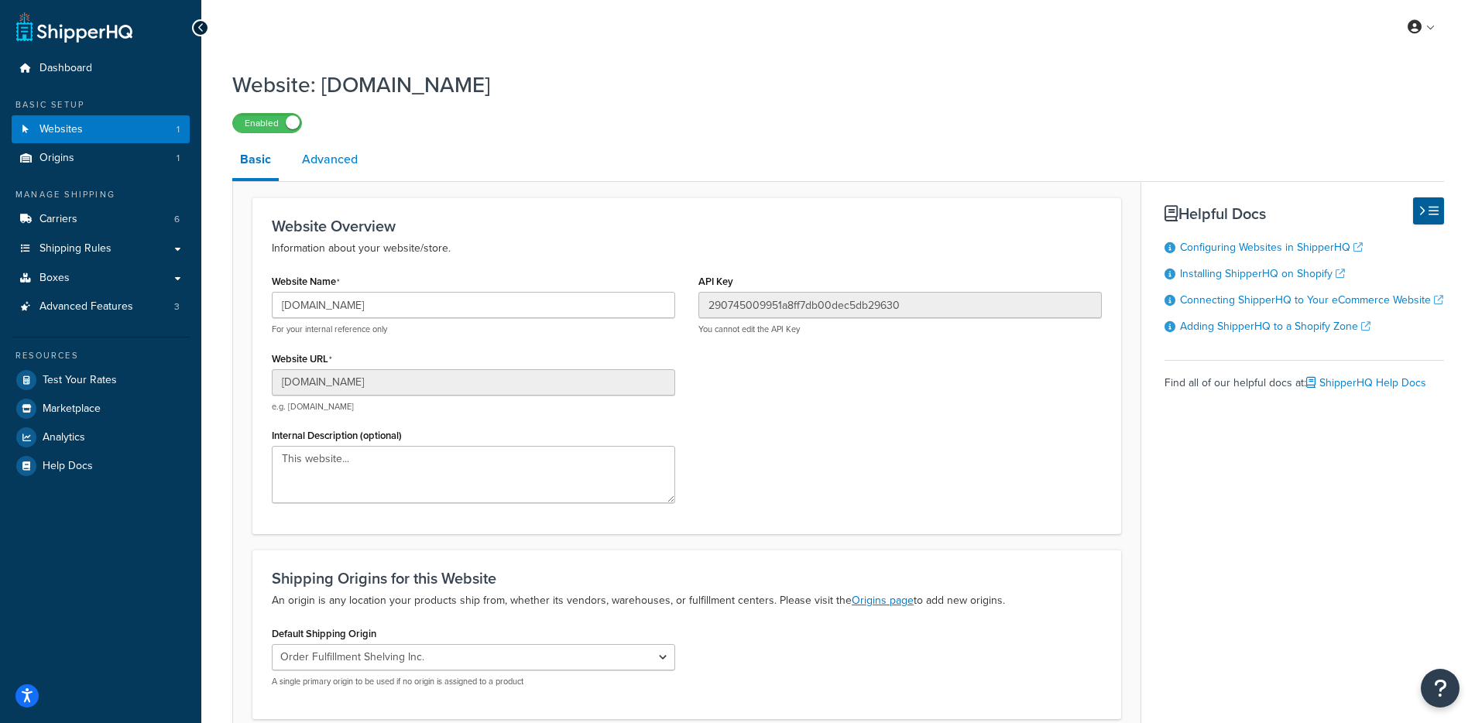
click at [323, 170] on link "Advanced" at bounding box center [329, 159] width 71 height 37
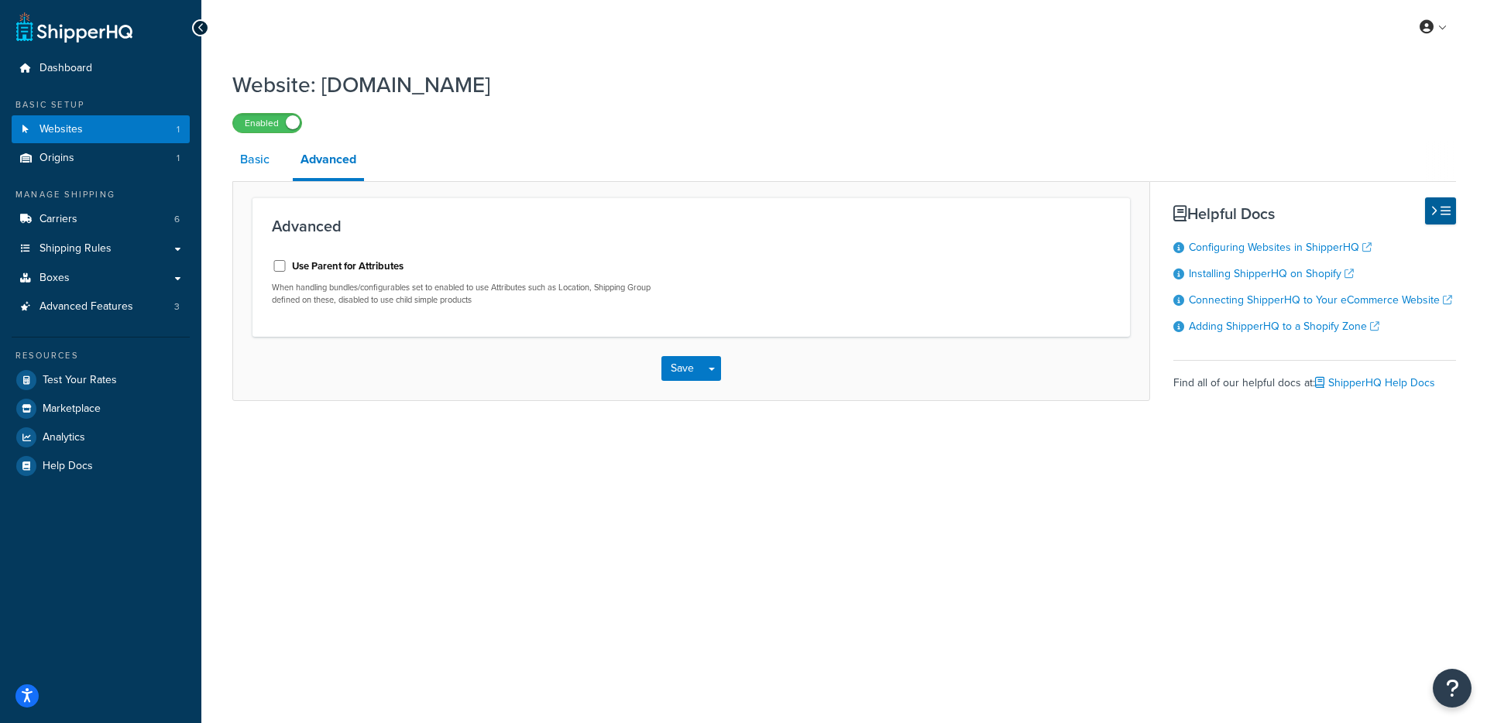
click at [249, 170] on link "Basic" at bounding box center [254, 159] width 45 height 37
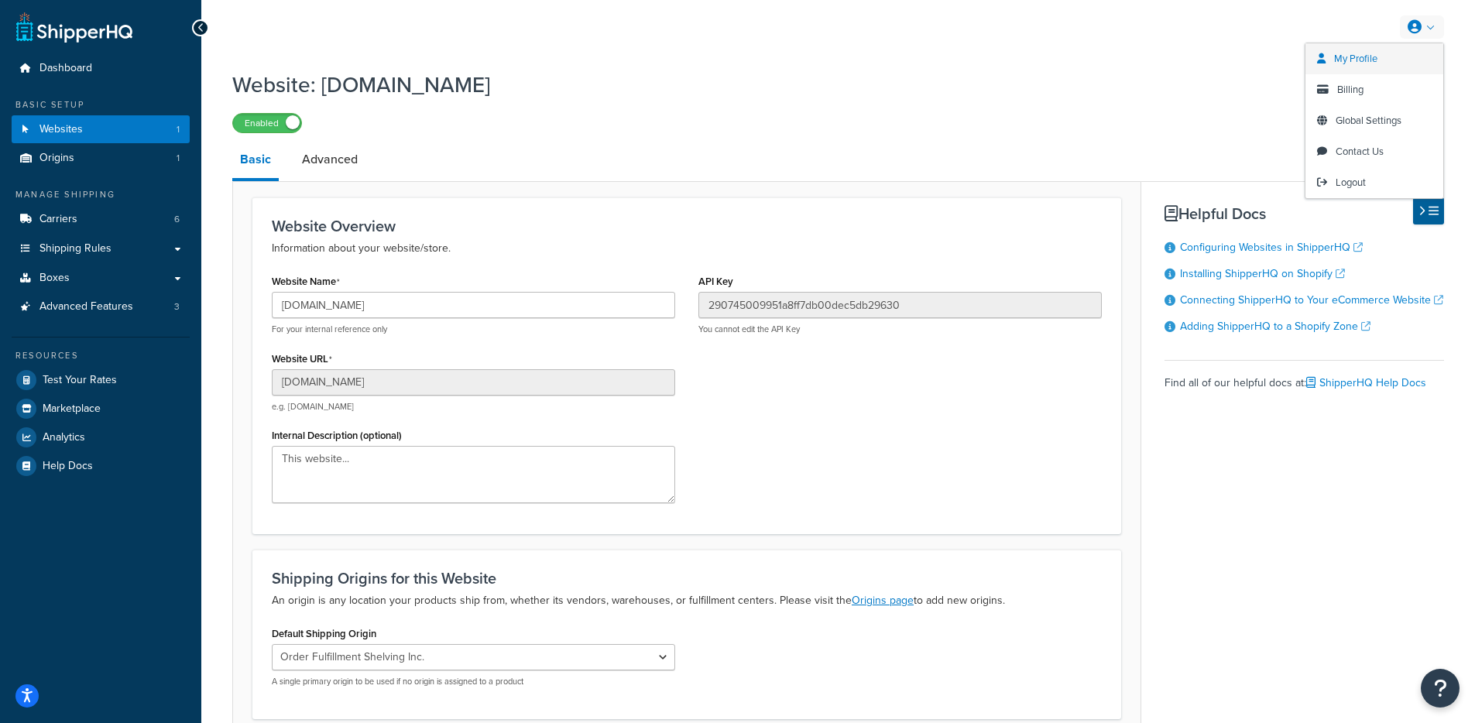
click at [1379, 45] on link "My Profile" at bounding box center [1375, 58] width 138 height 31
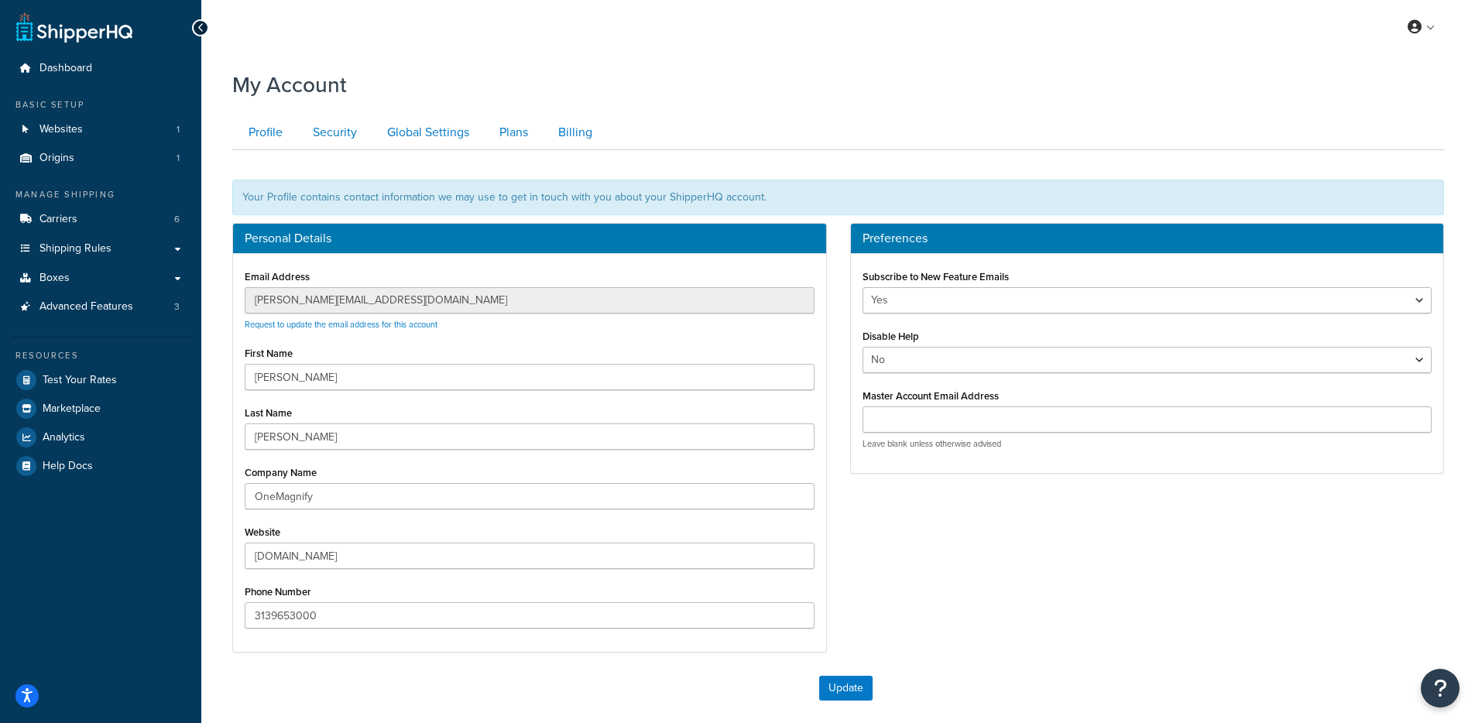
click at [239, 268] on div "Email Address jimmy@hunchfree.com Request to update the email address for this …" at bounding box center [529, 453] width 593 height 398
drag, startPoint x: 246, startPoint y: 279, endPoint x: 372, endPoint y: 286, distance: 125.7
click at [372, 286] on div "Email Address jimmy@hunchfree.com Request to update the email address for this …" at bounding box center [530, 298] width 570 height 65
click at [243, 297] on div "Email Address jimmy@hunchfree.com Request to update the email address for this …" at bounding box center [529, 453] width 593 height 398
click at [135, 215] on link "Carriers 6" at bounding box center [101, 219] width 178 height 29
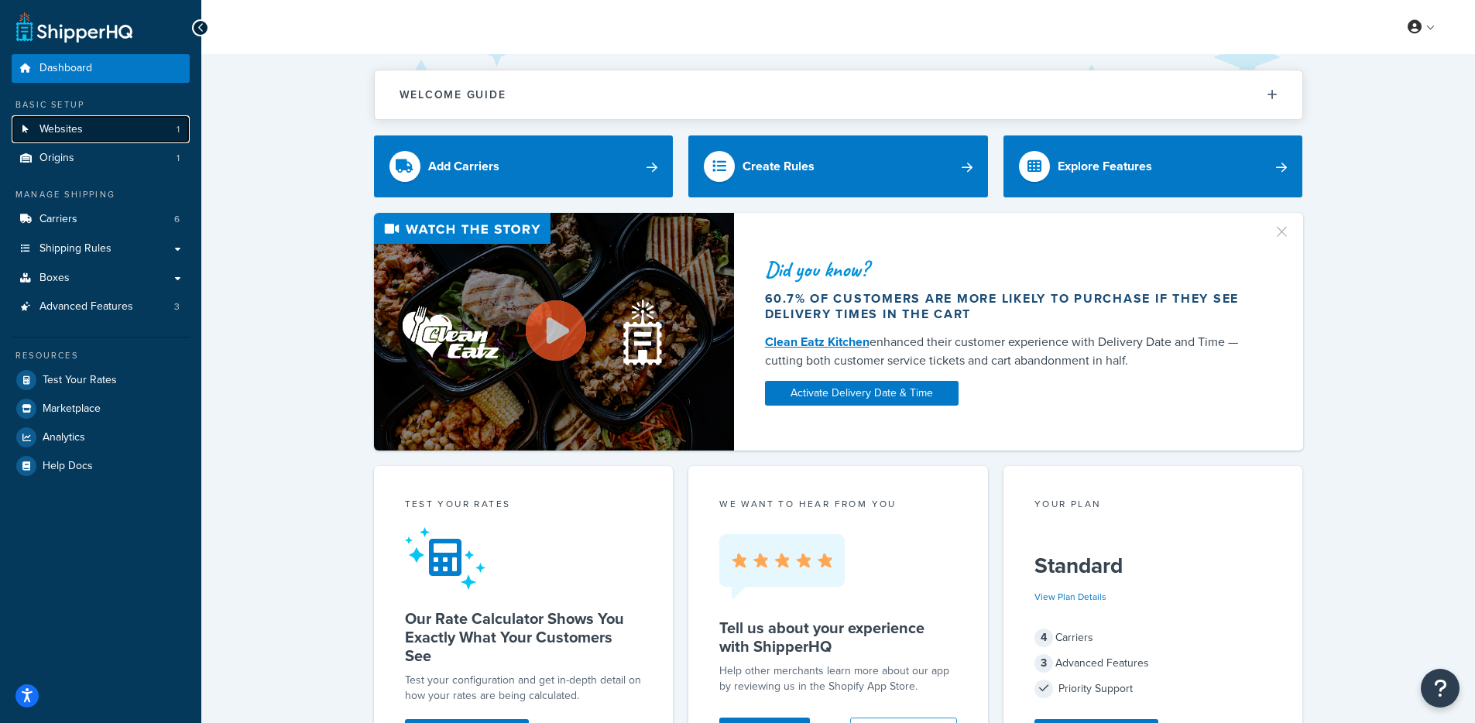
click at [112, 120] on link "Websites 1" at bounding box center [101, 129] width 178 height 29
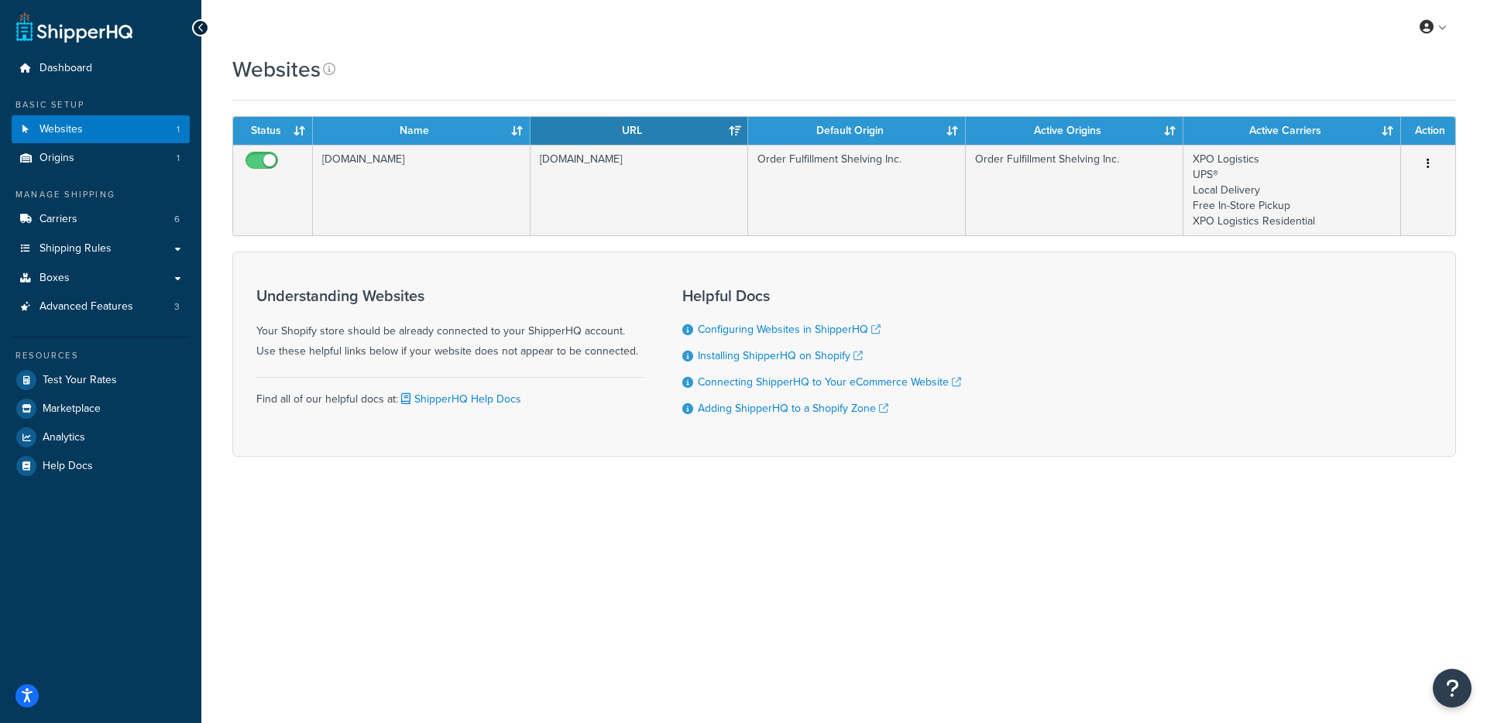
click at [408, 4] on div "My Profile Billing Global Settings Contact Us Logout" at bounding box center [844, 27] width 1286 height 54
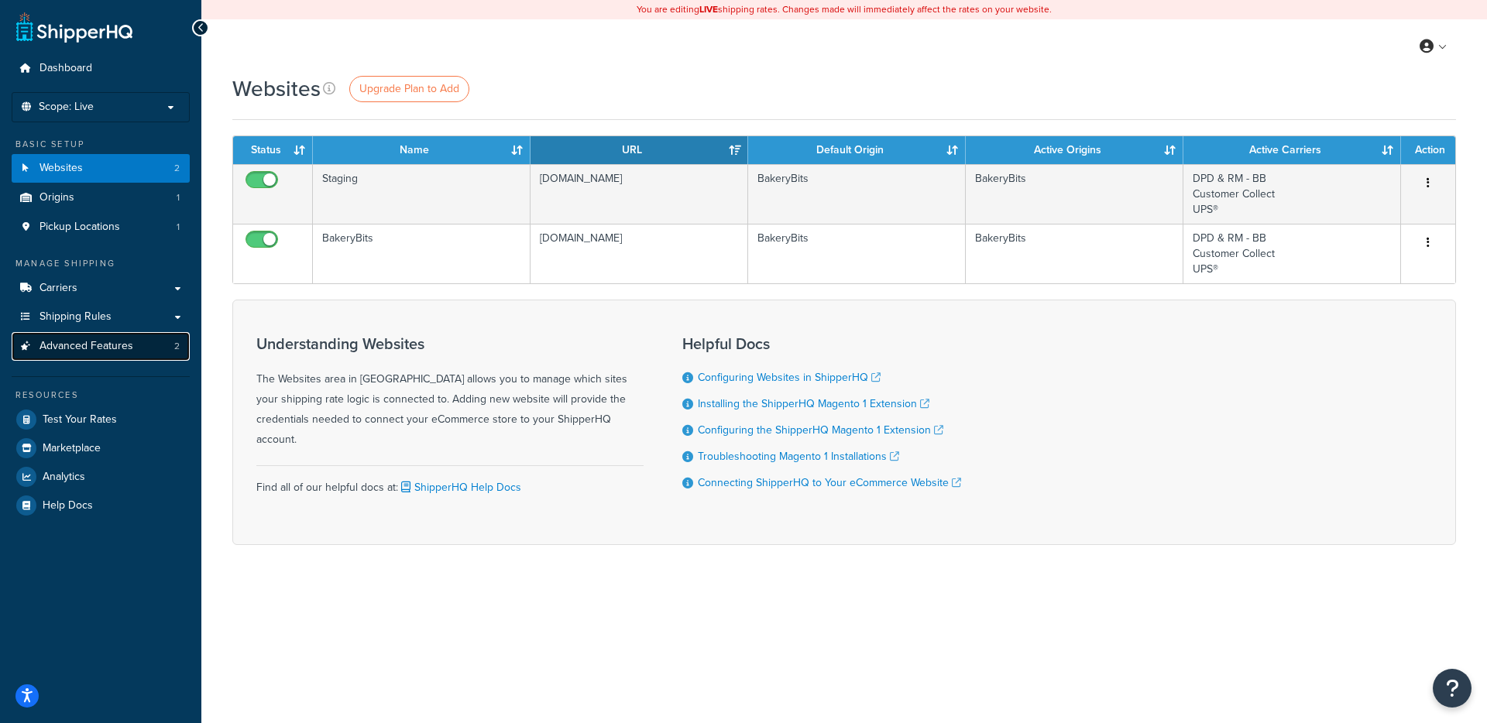
click at [83, 355] on link "Advanced Features 2" at bounding box center [101, 346] width 178 height 29
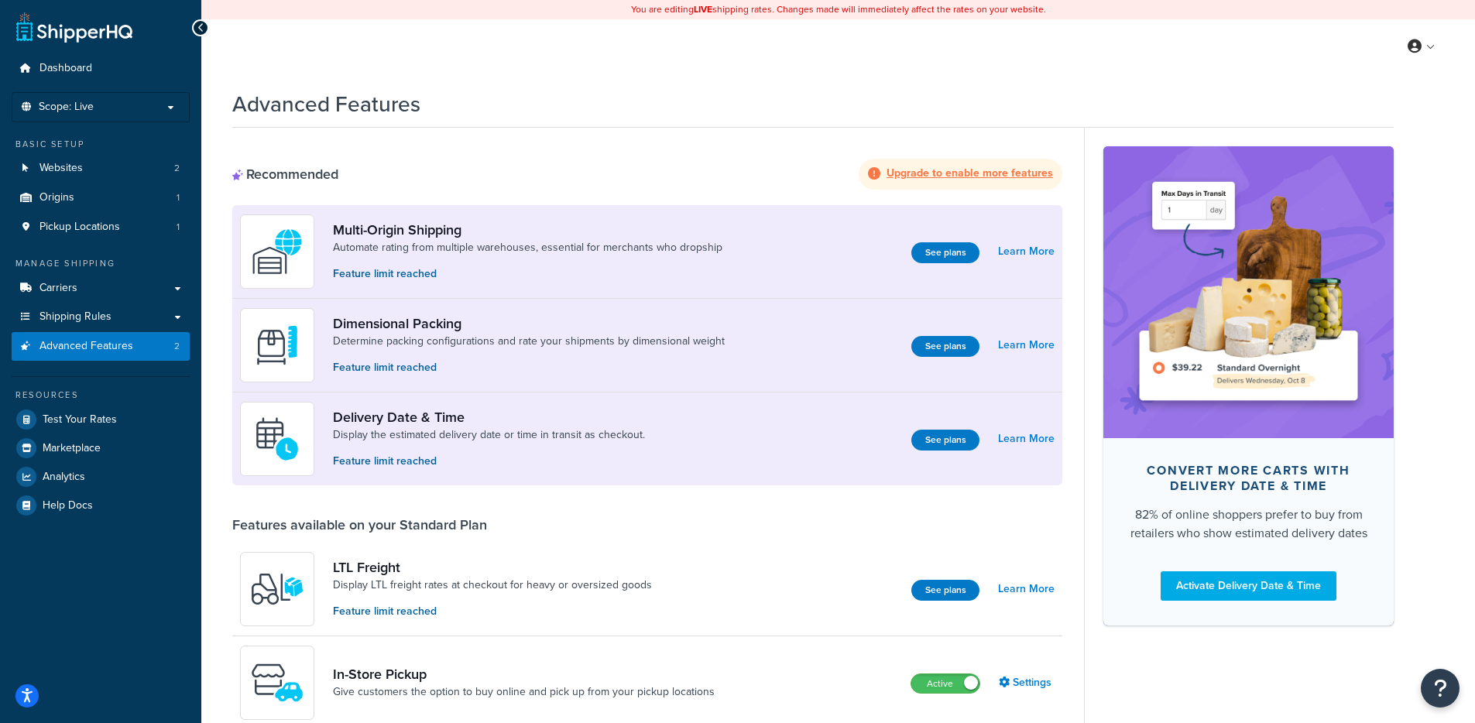
click at [1060, 98] on div "Advanced Features" at bounding box center [813, 100] width 1162 height 38
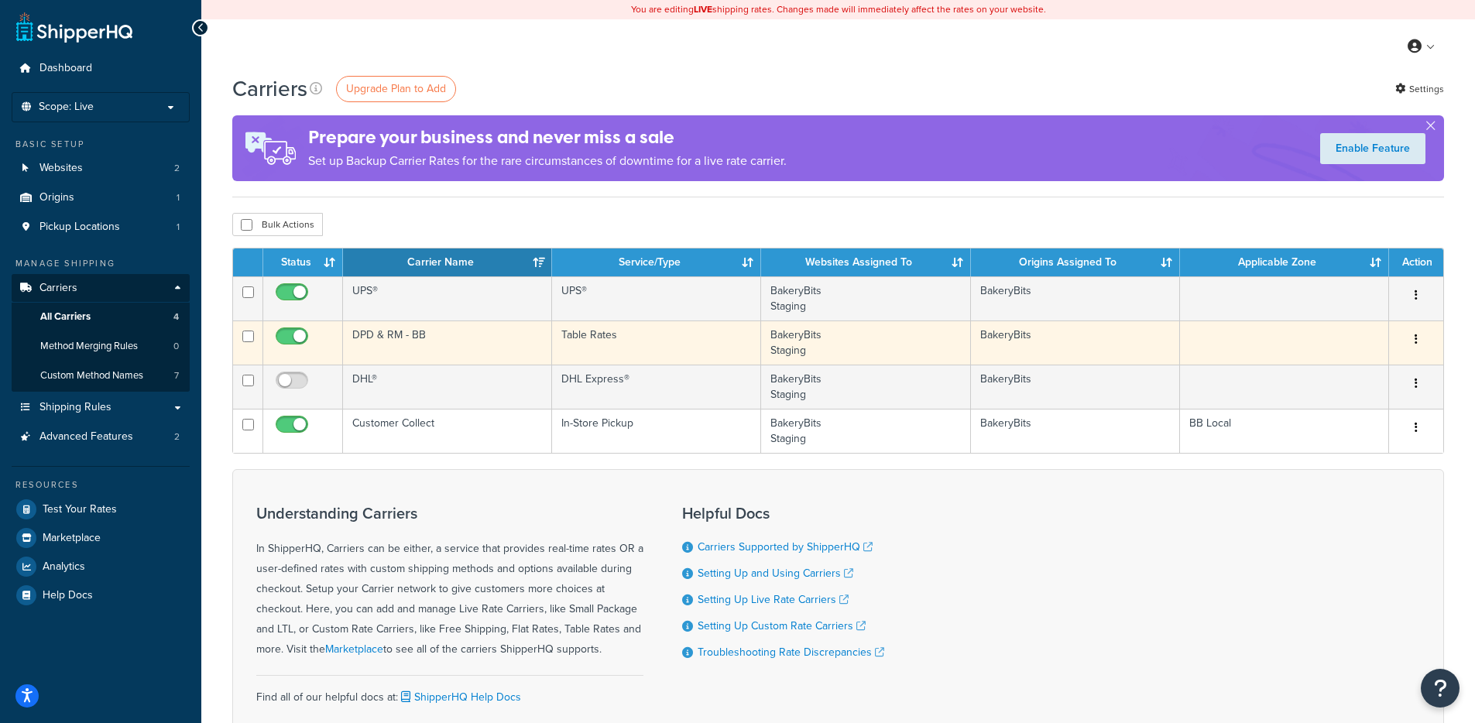
click at [447, 344] on td "DPD & RM - BB" at bounding box center [447, 343] width 209 height 44
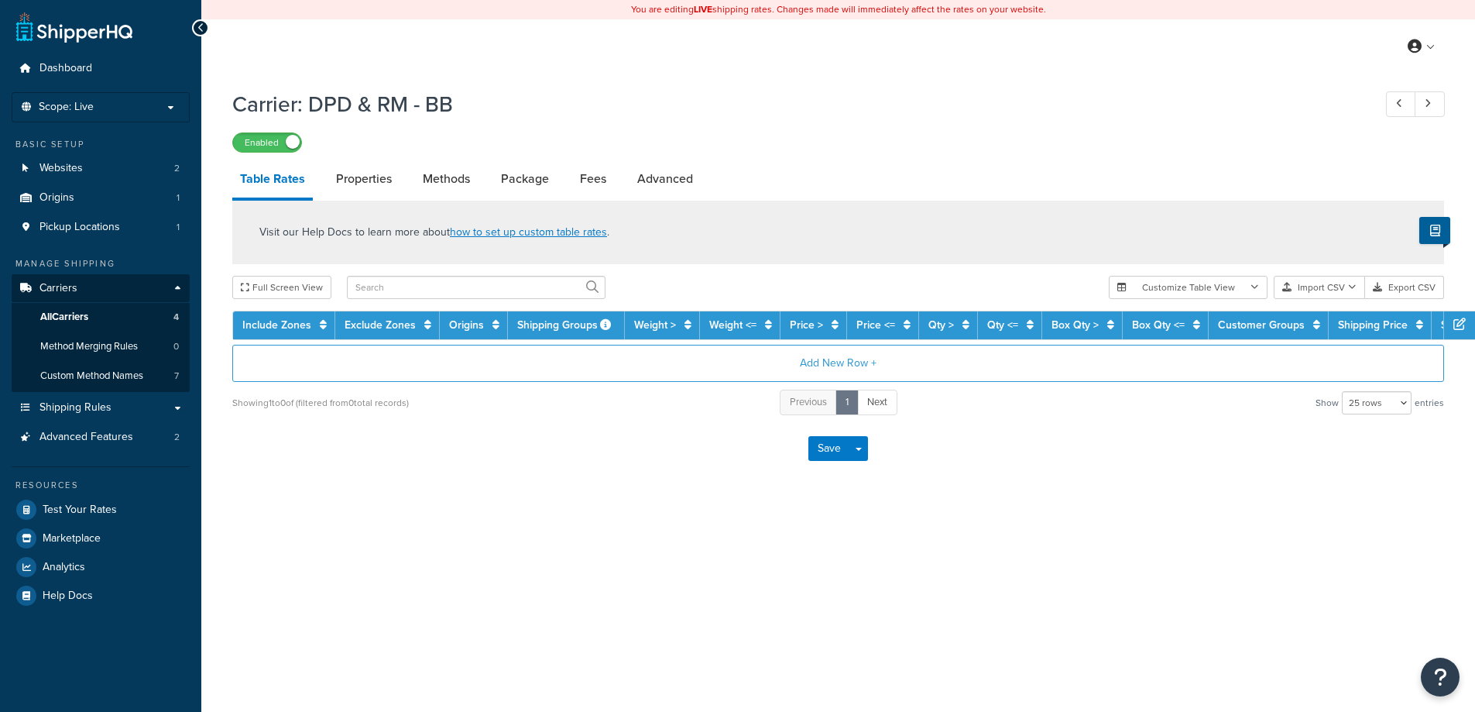
select select "25"
